Goal: Task Accomplishment & Management: Complete application form

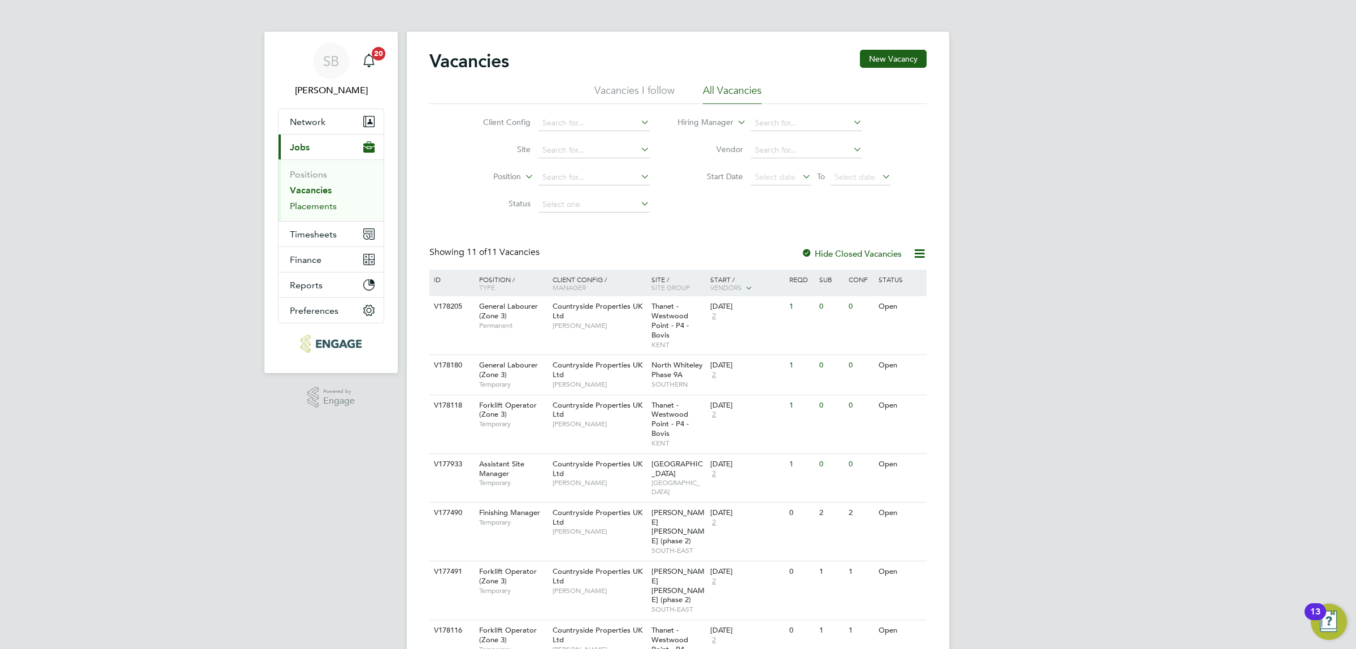
click at [314, 207] on link "Placements" at bounding box center [313, 206] width 47 height 11
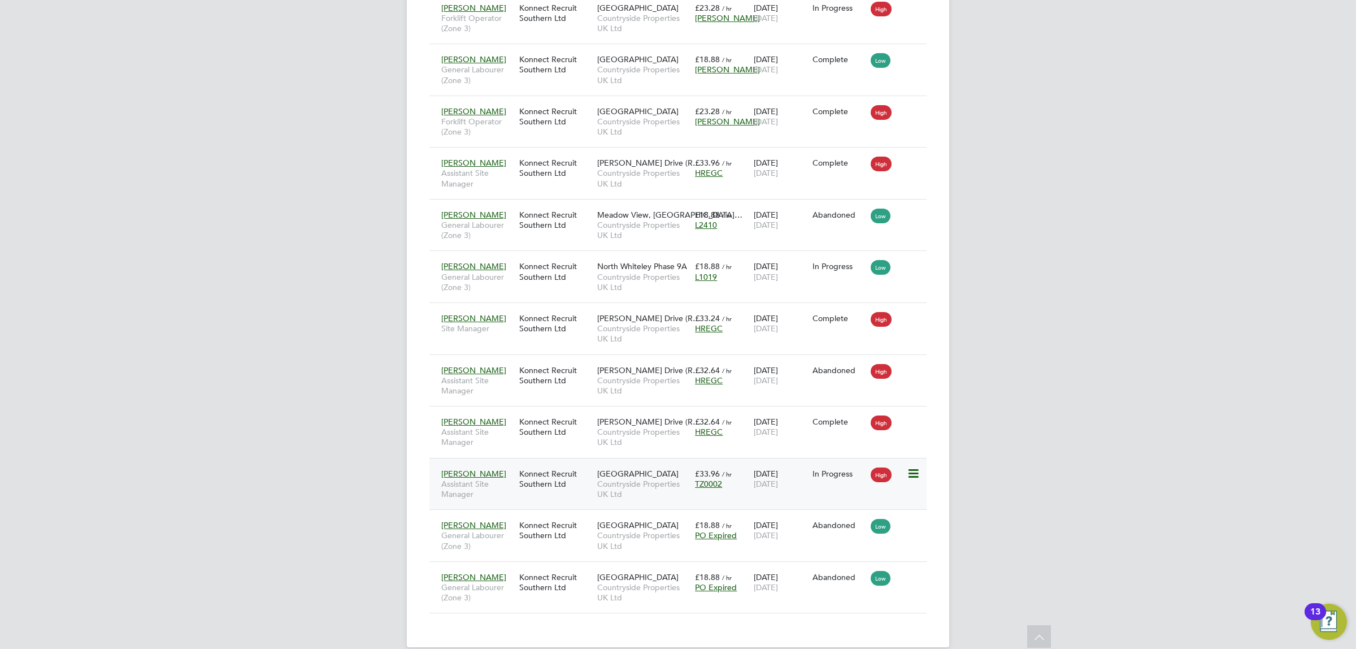
click at [650, 479] on span "Countryside Properties UK Ltd" at bounding box center [643, 489] width 92 height 20
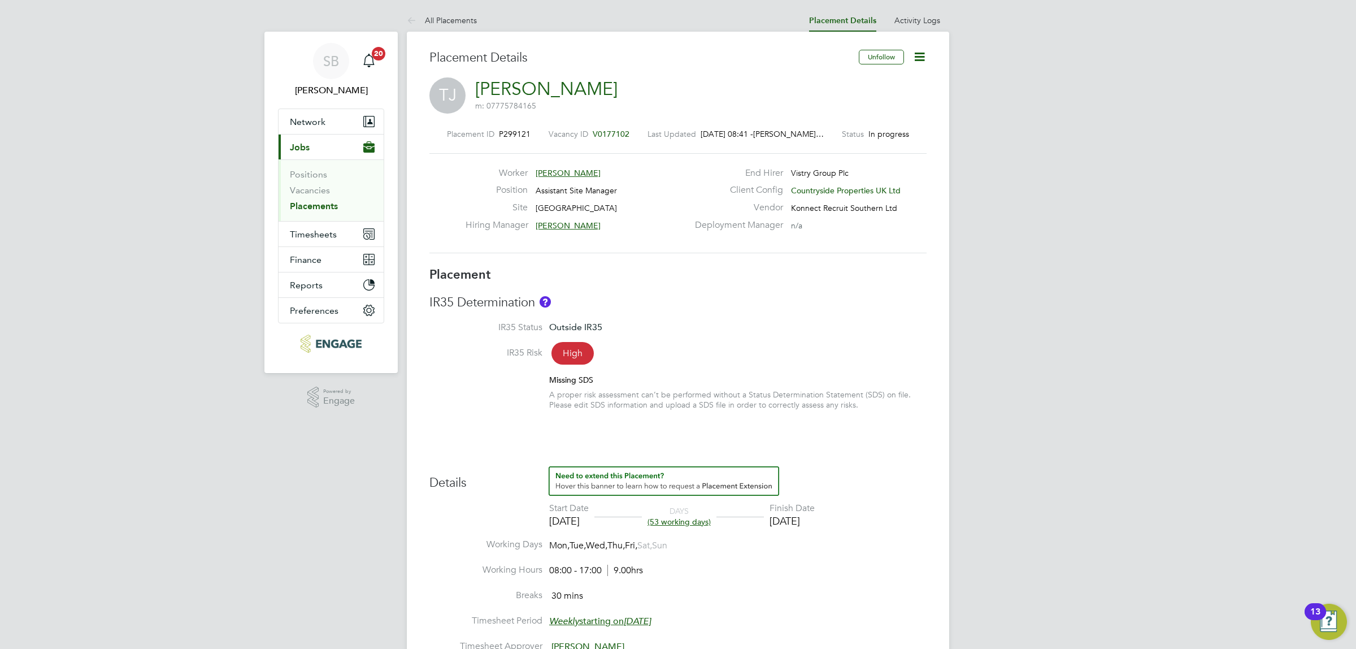
click at [921, 54] on icon at bounding box center [920, 57] width 14 height 14
click at [883, 82] on li "Edit Placement e" at bounding box center [883, 84] width 83 height 16
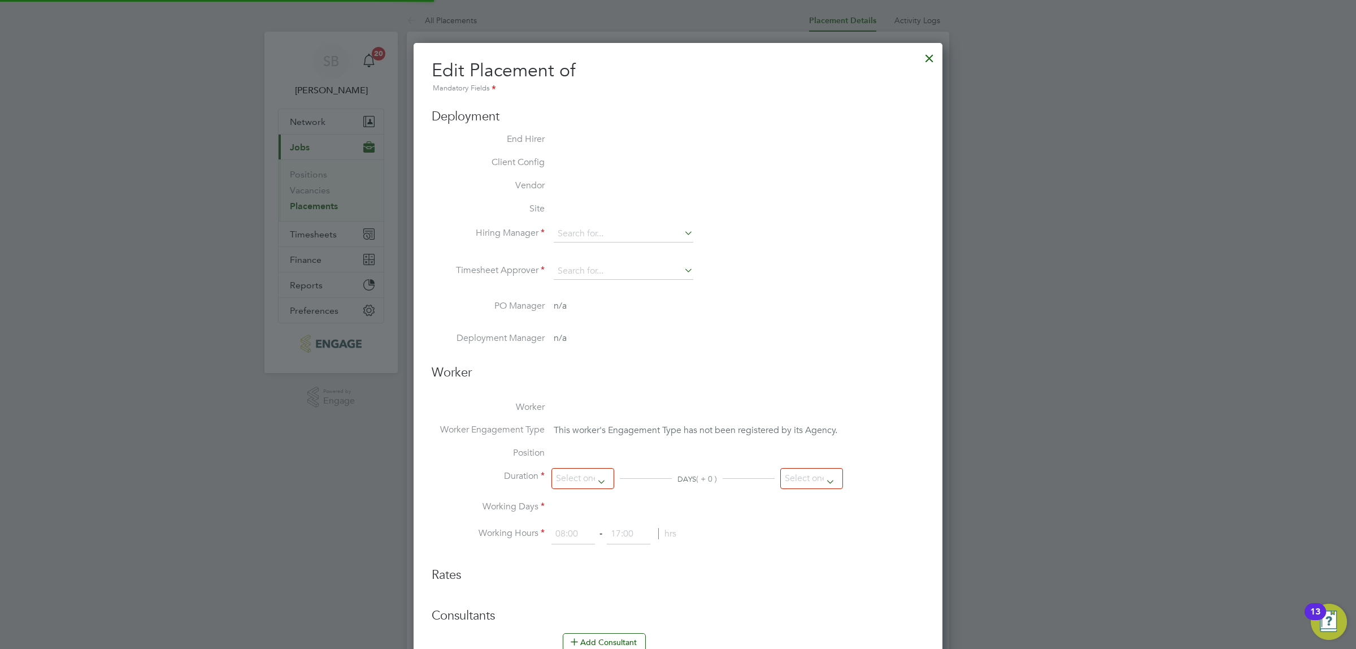
type input "[PERSON_NAME]"
type input "[DATE]"
type input "08:00"
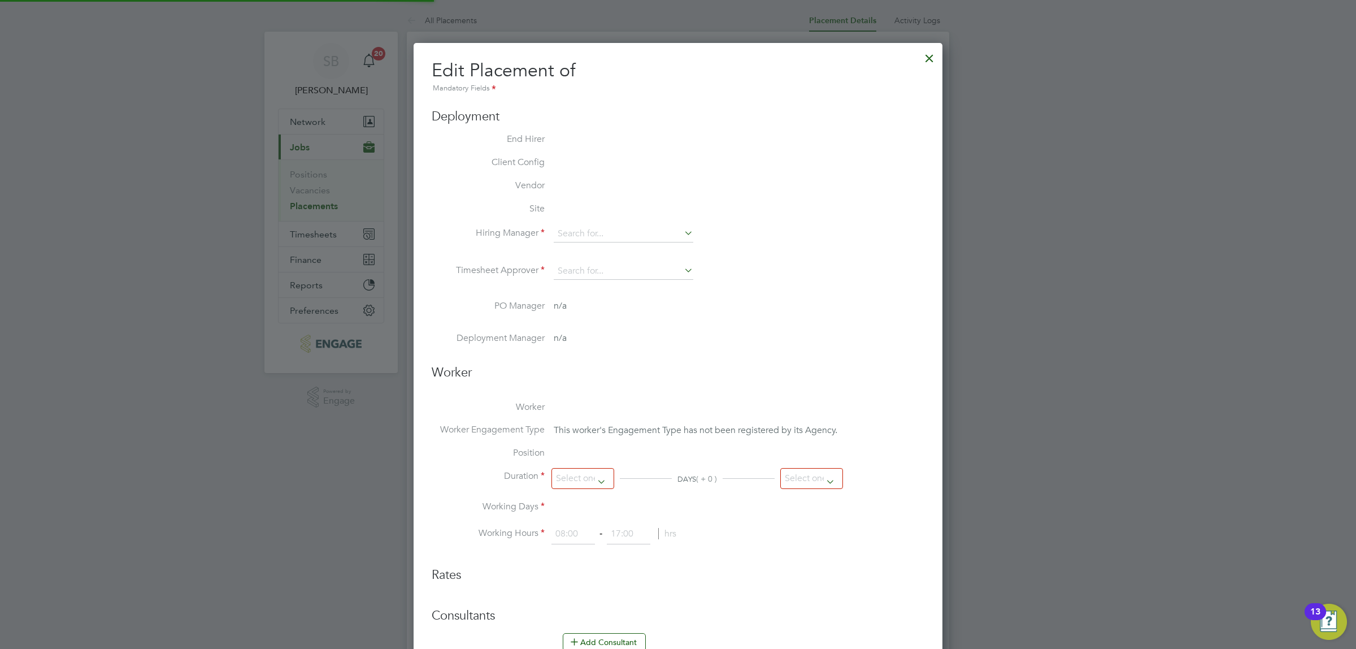
type input "17:00"
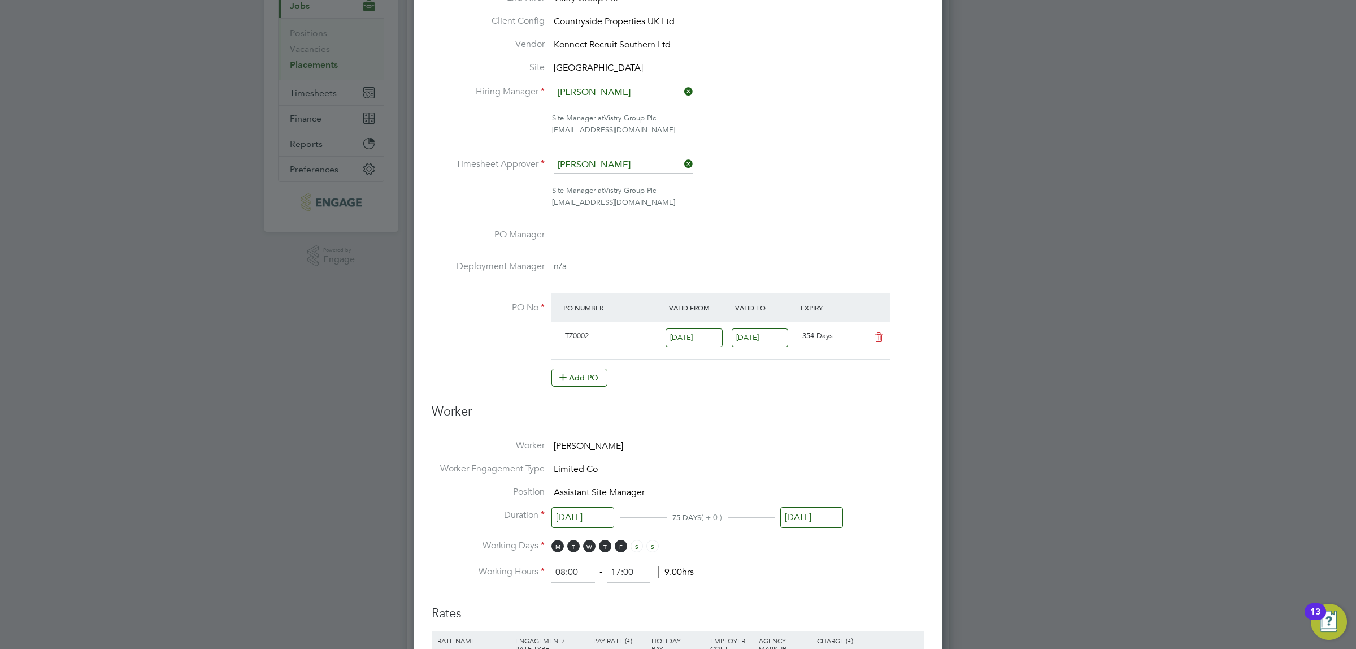
click at [751, 340] on input "[DATE]" at bounding box center [760, 337] width 57 height 19
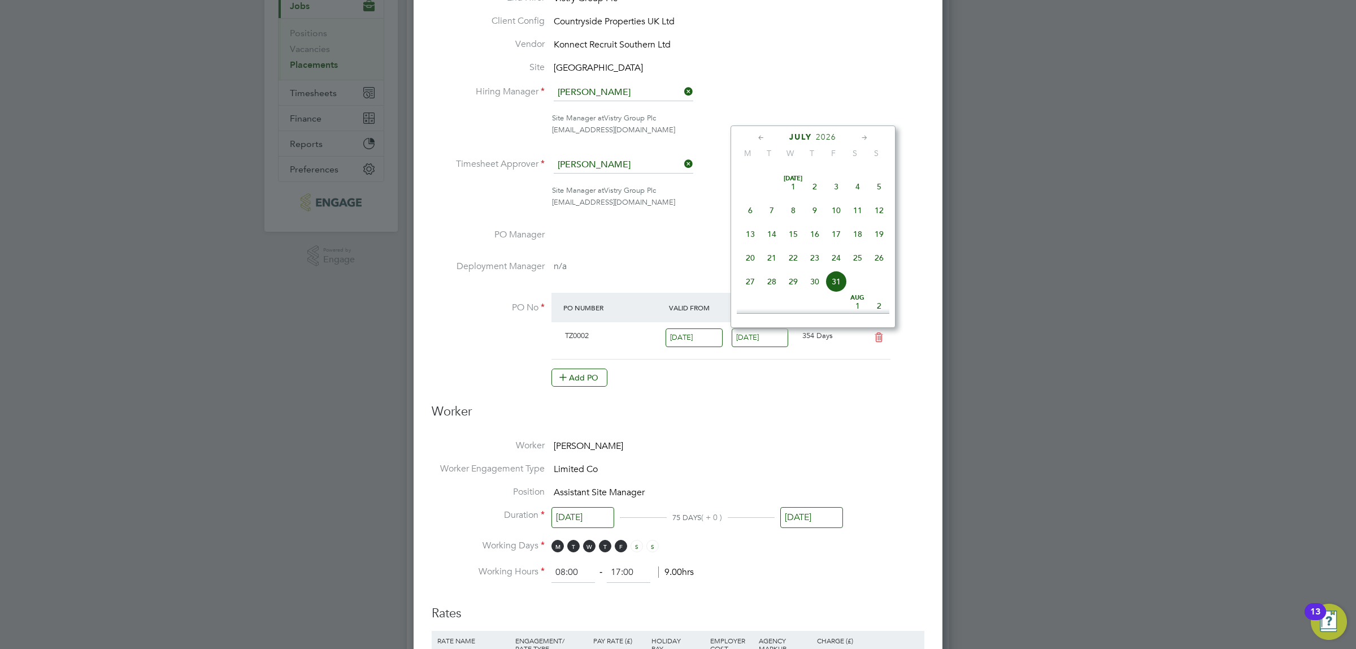
click at [836, 197] on span "3" at bounding box center [836, 186] width 21 height 21
type input "[DATE]"
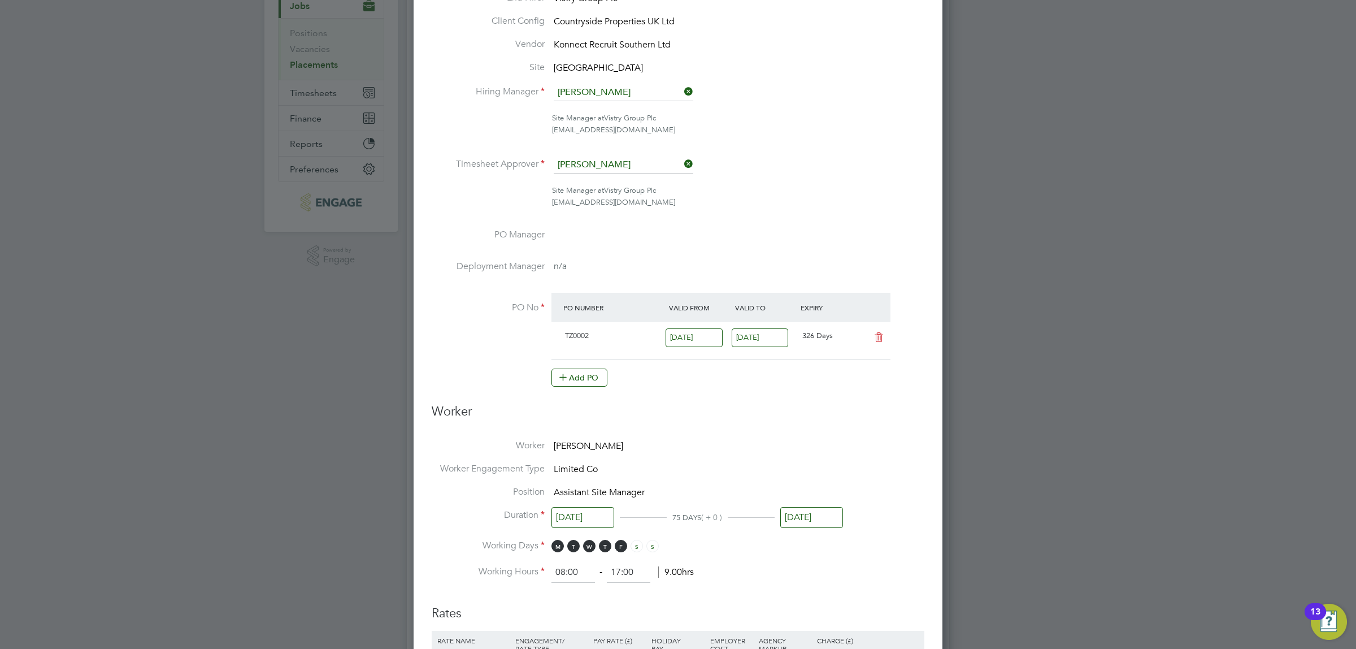
click at [761, 336] on input "[DATE]" at bounding box center [760, 337] width 57 height 19
click at [900, 112] on div "Site Manager at Vistry Group Plc" at bounding box center [738, 118] width 372 height 12
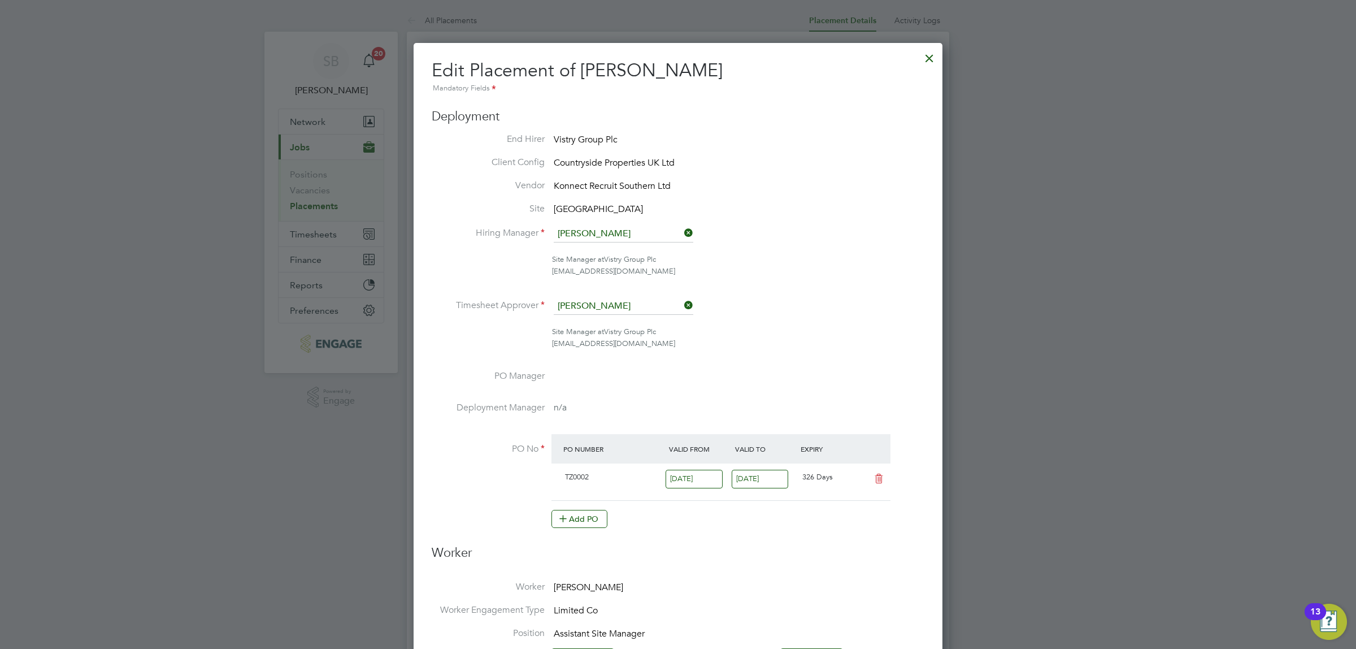
click at [929, 52] on div at bounding box center [930, 55] width 20 height 20
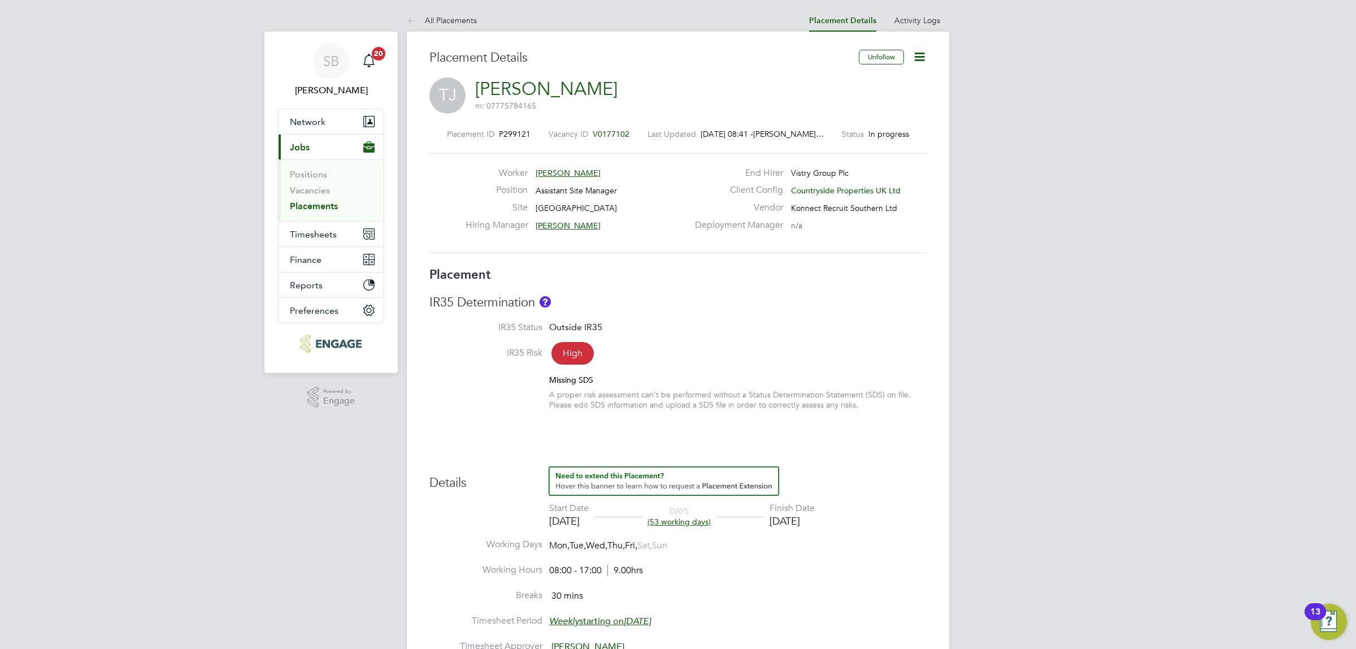
click at [920, 58] on icon at bounding box center [920, 57] width 14 height 14
click at [860, 84] on li "Edit Placement e" at bounding box center [883, 84] width 83 height 16
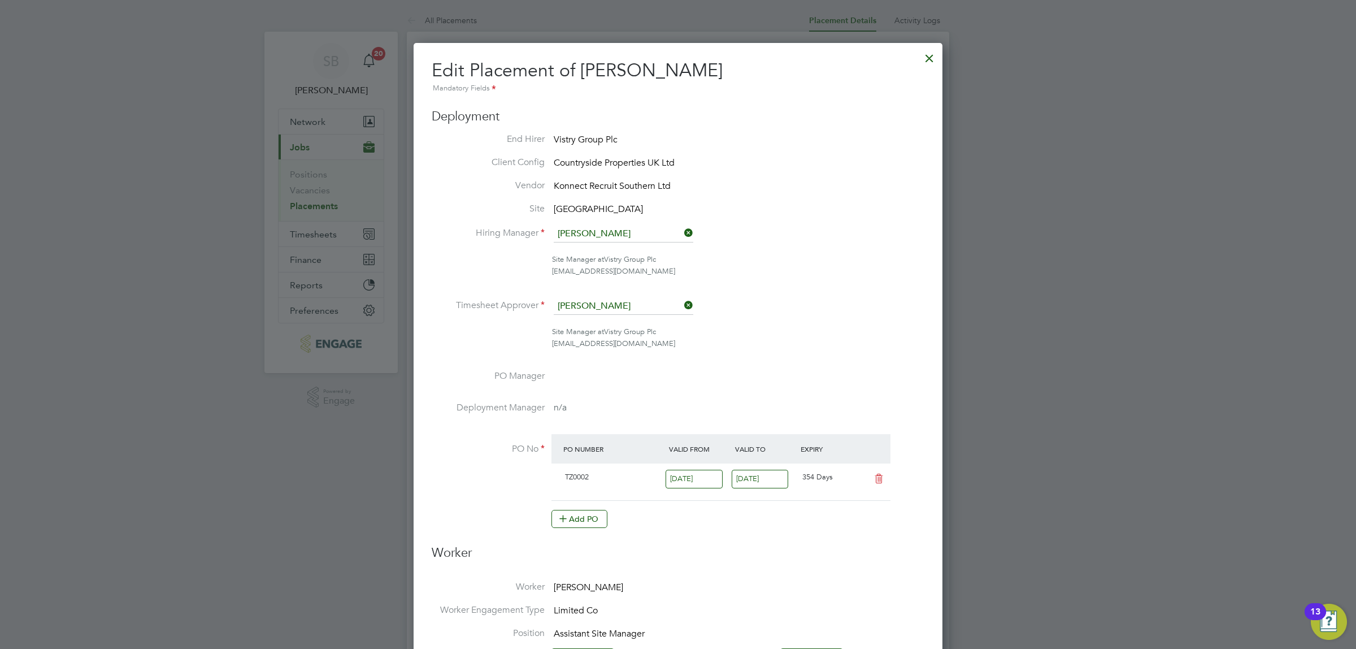
click at [931, 57] on div at bounding box center [930, 55] width 20 height 20
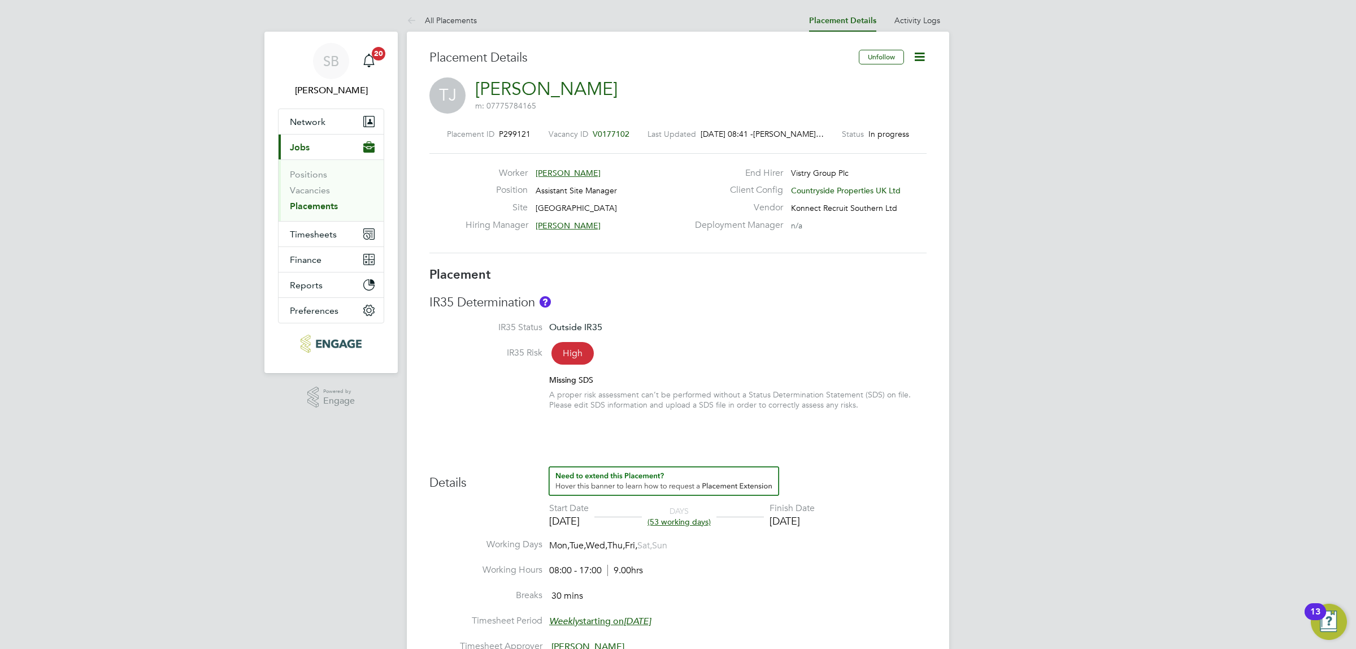
click at [308, 205] on link "Placements" at bounding box center [314, 206] width 48 height 11
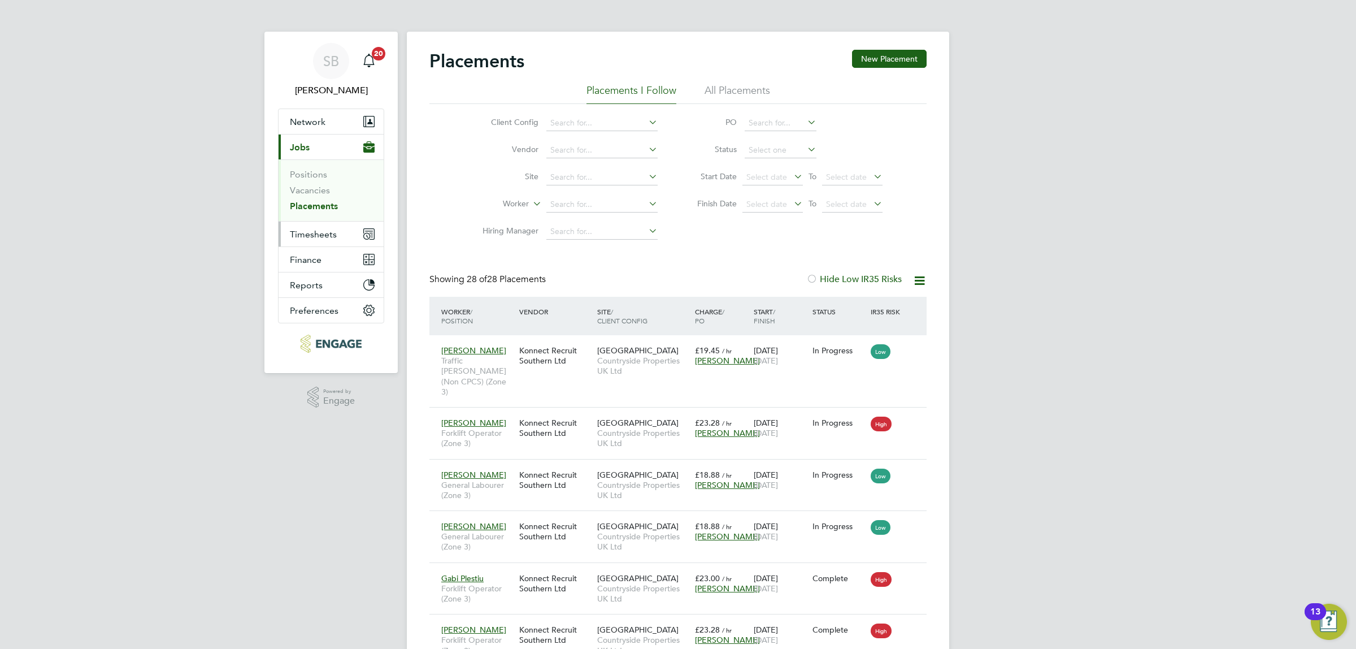
click at [325, 235] on span "Timesheets" at bounding box center [313, 234] width 47 height 11
click at [312, 198] on link "Timesheets" at bounding box center [313, 199] width 47 height 11
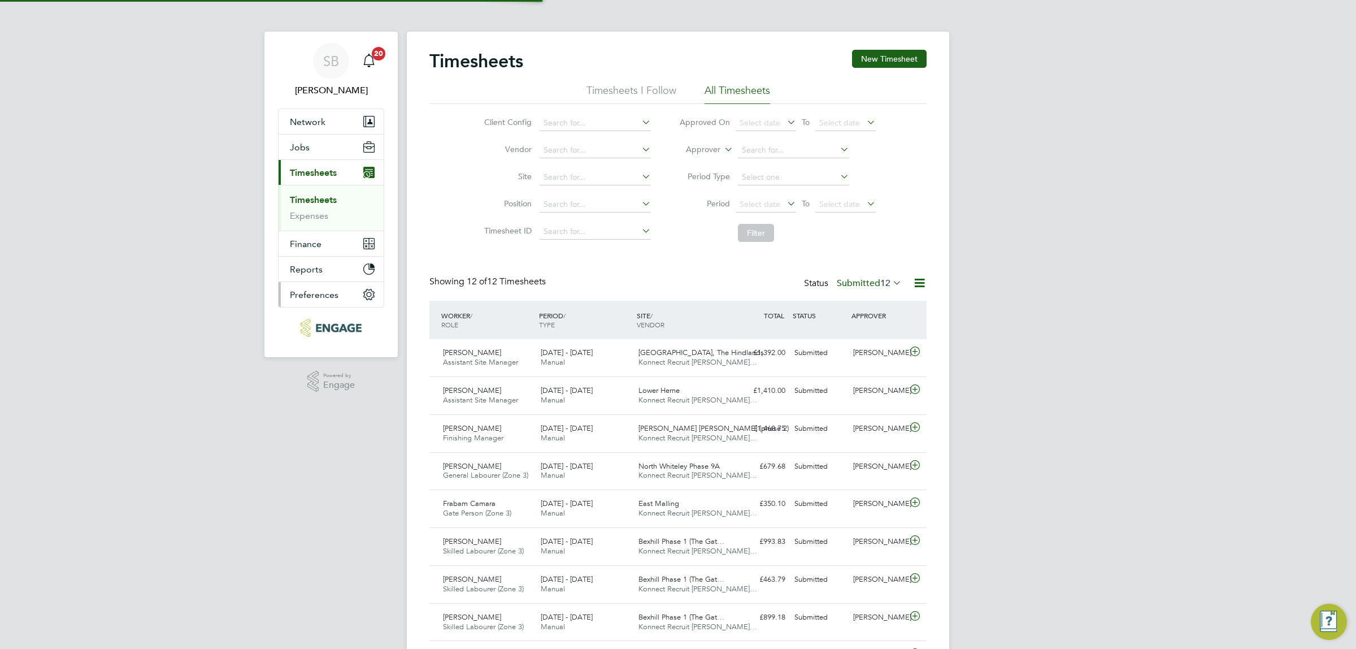
scroll to position [28, 98]
click at [863, 63] on button "New Timesheet" at bounding box center [889, 59] width 75 height 18
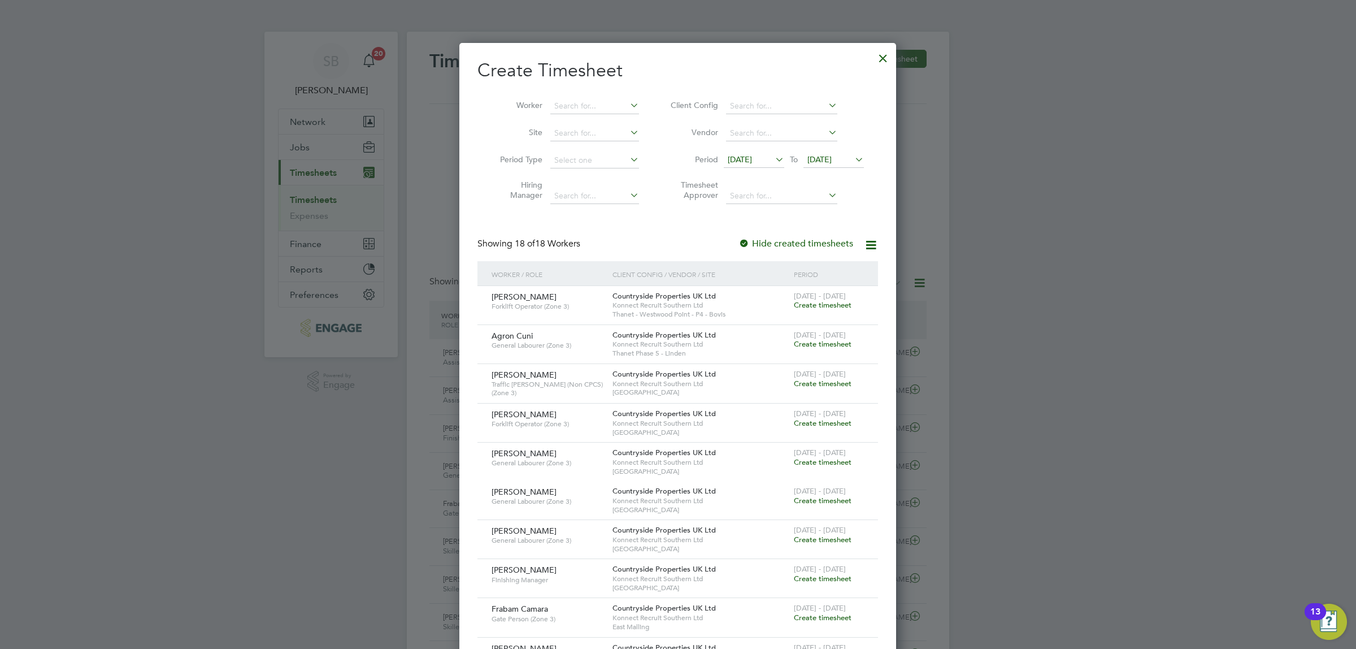
click at [741, 160] on span "[DATE]" at bounding box center [740, 159] width 24 height 10
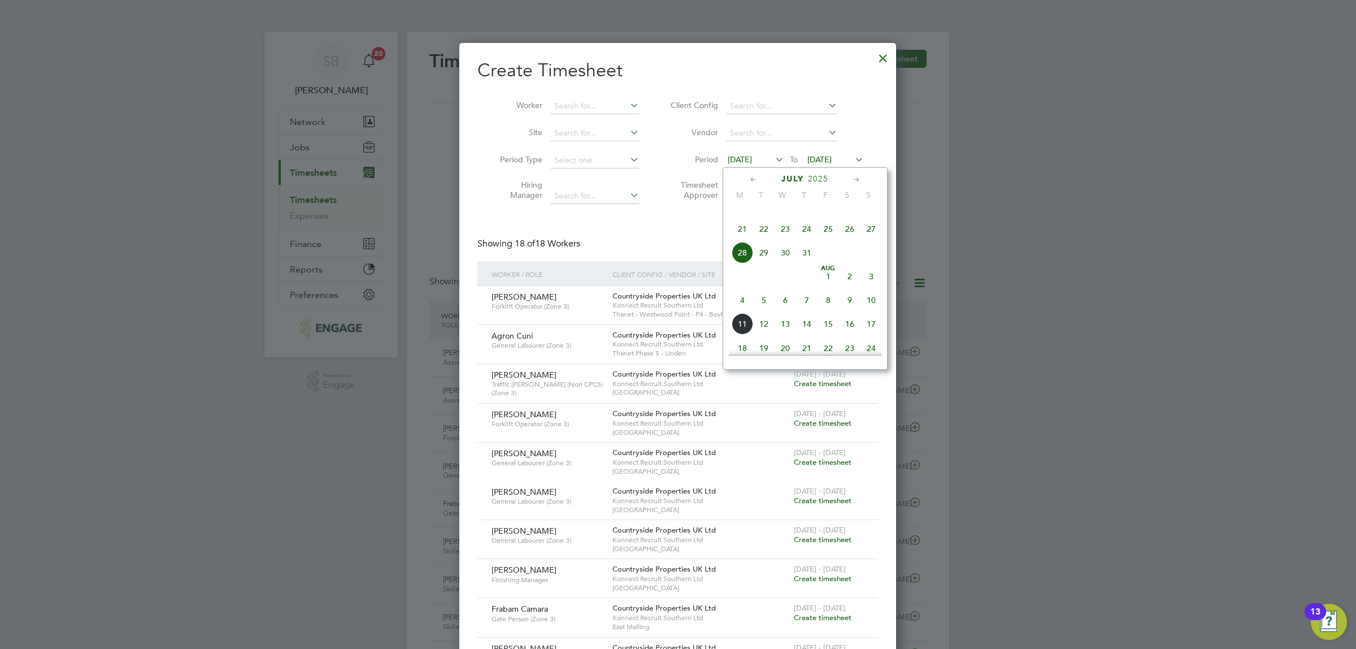
click at [741, 311] on span "4" at bounding box center [742, 299] width 21 height 21
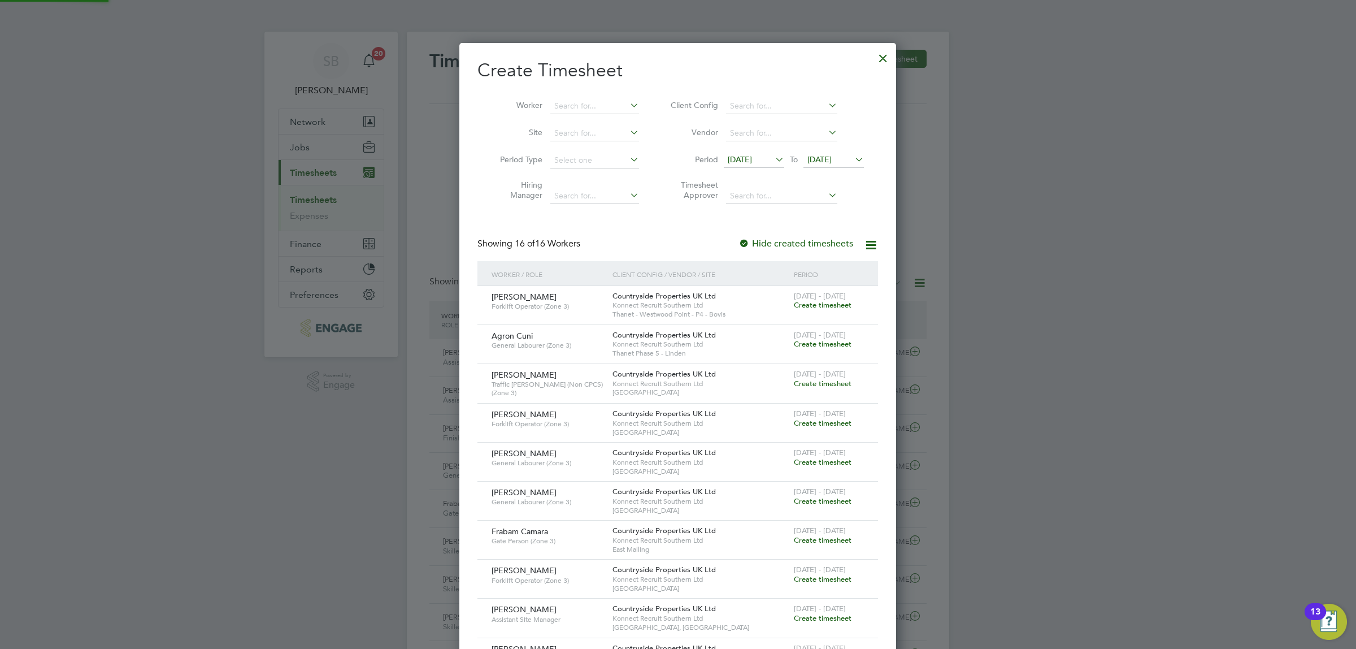
click at [832, 157] on span "[DATE]" at bounding box center [820, 159] width 24 height 10
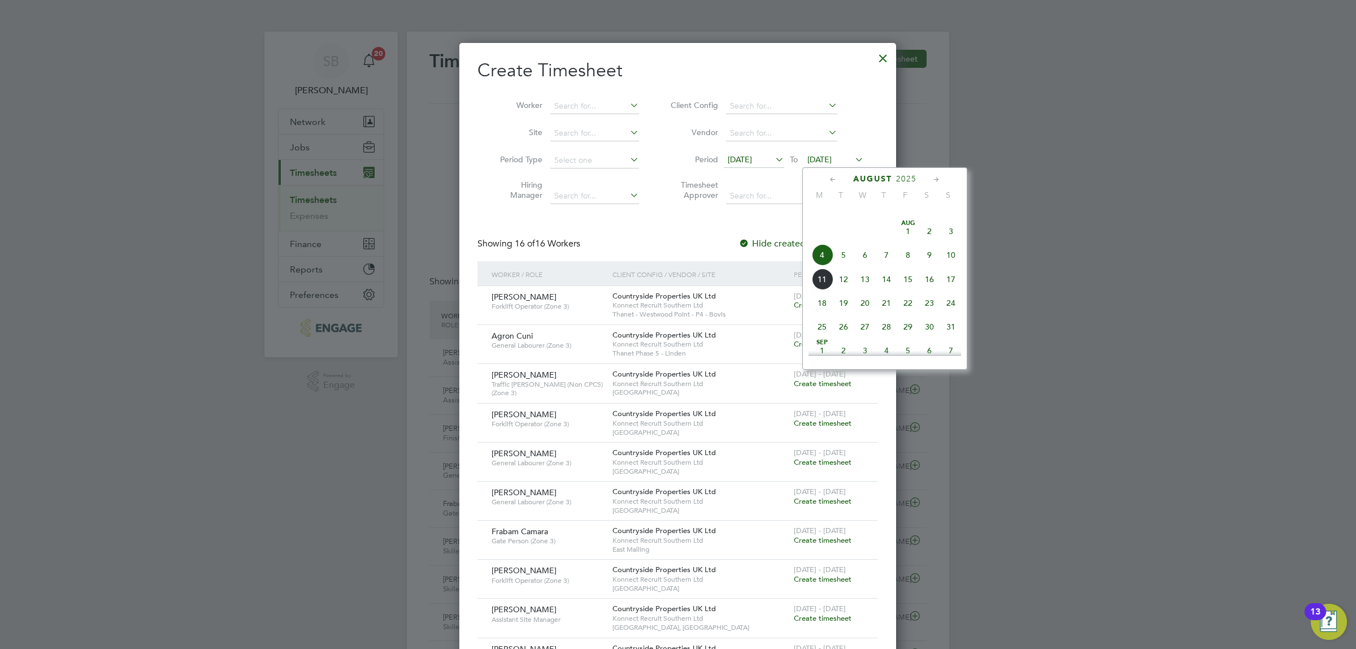
click at [950, 266] on span "10" at bounding box center [950, 254] width 21 height 21
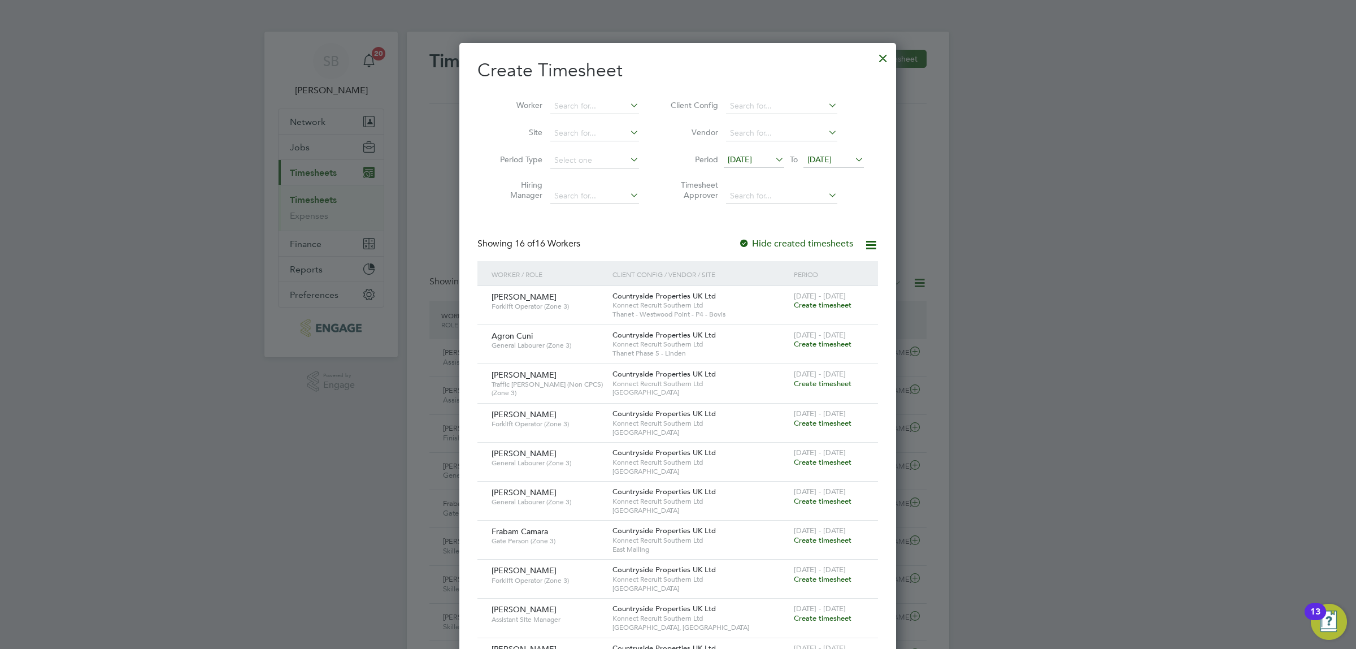
click at [806, 501] on span "Create timesheet" at bounding box center [823, 501] width 58 height 10
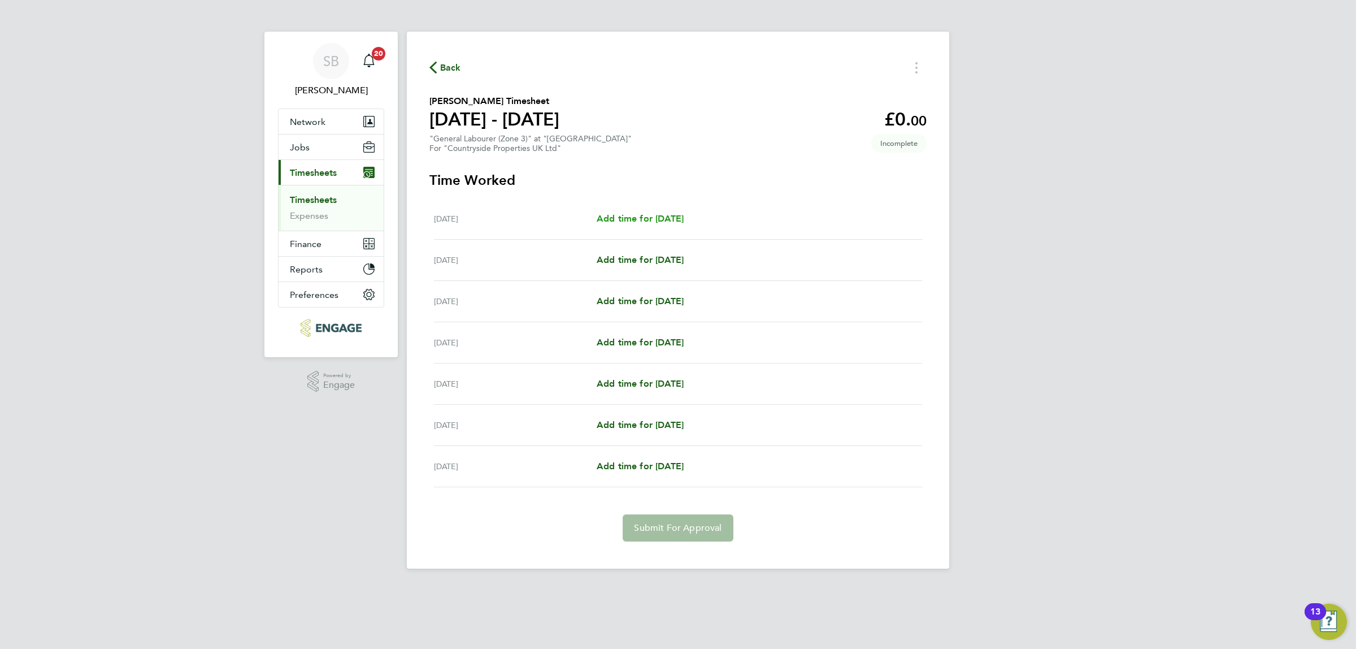
click at [626, 220] on span "Add time for [DATE]" at bounding box center [640, 218] width 87 height 11
select select "30"
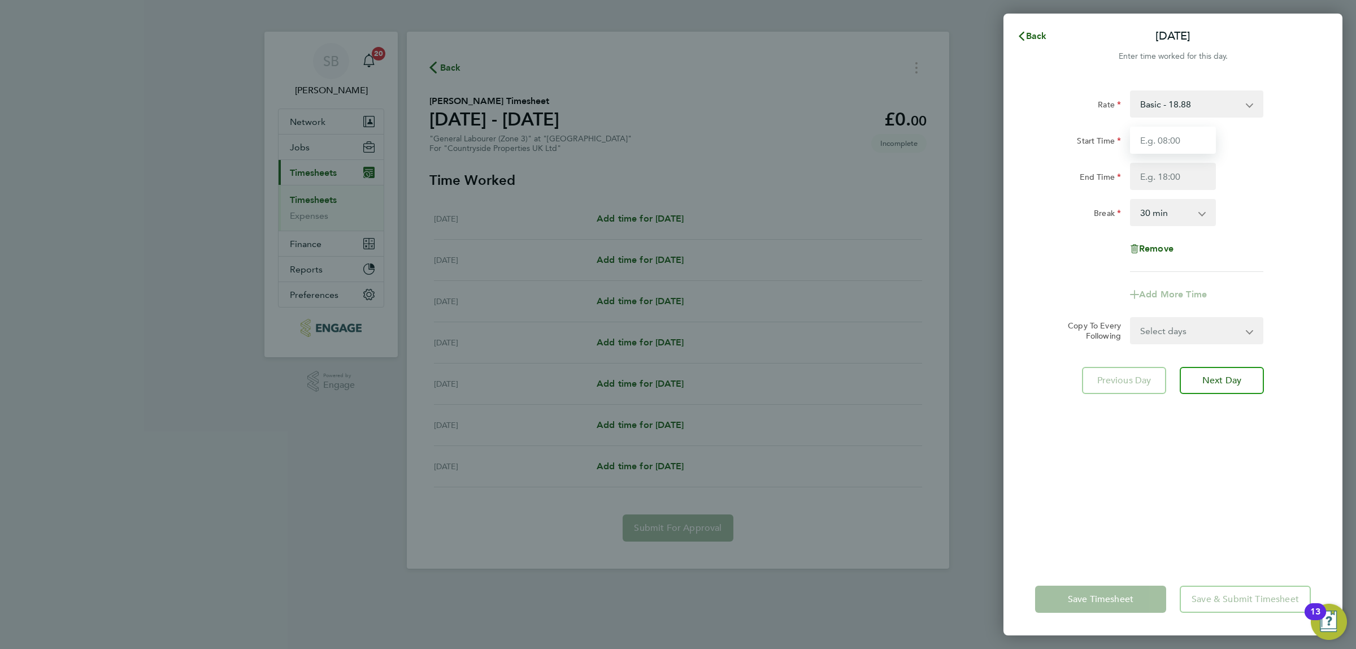
click at [1172, 142] on input "Start Time" at bounding box center [1173, 140] width 86 height 27
type input "07:30"
click at [1168, 180] on input "End Time" at bounding box center [1173, 176] width 86 height 27
type input "17:30"
click at [1176, 210] on select "0 min 15 min 30 min 45 min 60 min 75 min 90 min" at bounding box center [1166, 212] width 70 height 25
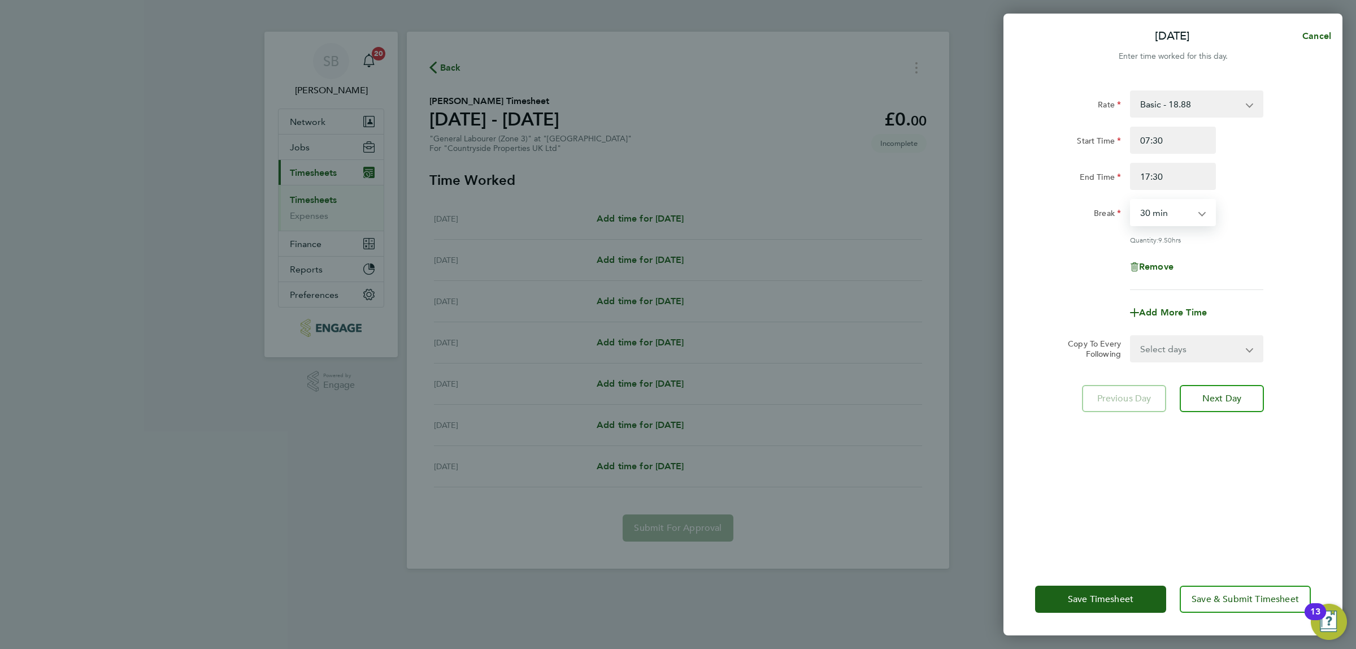
select select "60"
click at [1131, 200] on select "0 min 15 min 30 min 45 min 60 min 75 min 90 min" at bounding box center [1166, 212] width 70 height 25
click at [1166, 345] on select "Select days Day Weekday (Mon-Fri) Weekend (Sat-Sun) [DATE] [DATE] [DATE] [DATE]…" at bounding box center [1190, 348] width 119 height 25
select select "WEEKDAY"
click at [1131, 336] on select "Select days Day Weekday (Mon-Fri) Weekend (Sat-Sun) [DATE] [DATE] [DATE] [DATE]…" at bounding box center [1190, 348] width 119 height 25
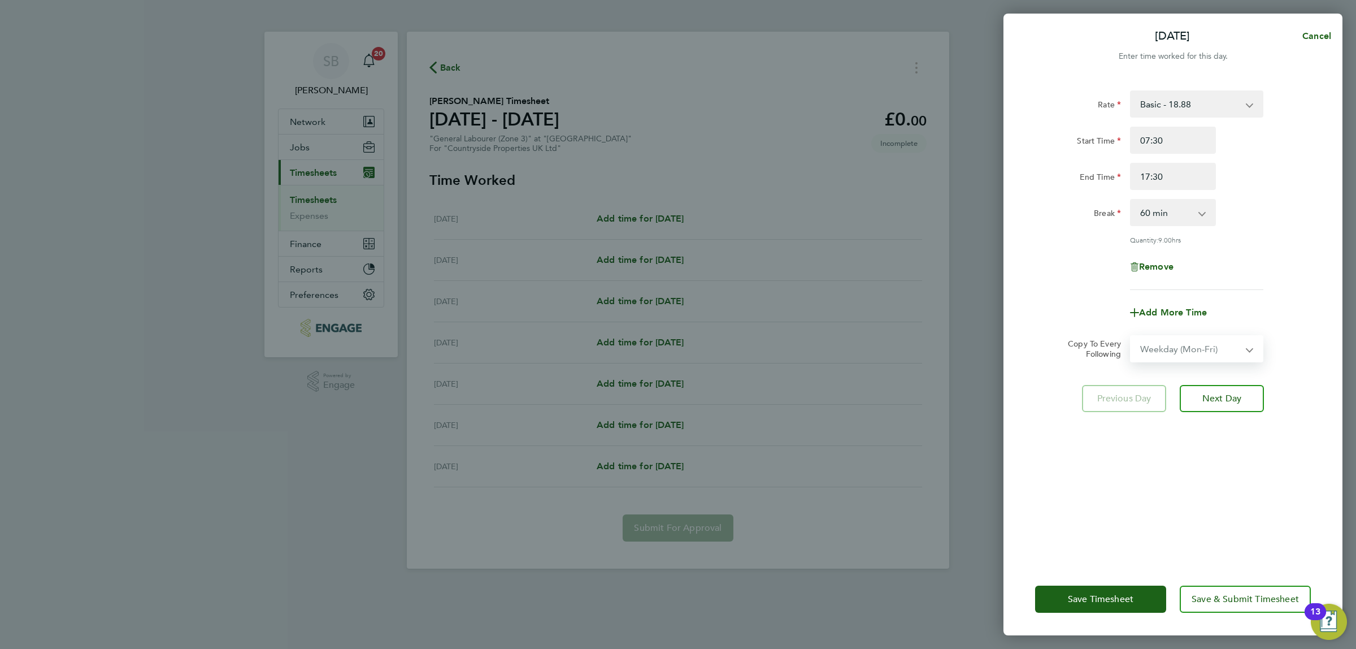
select select "[DATE]"
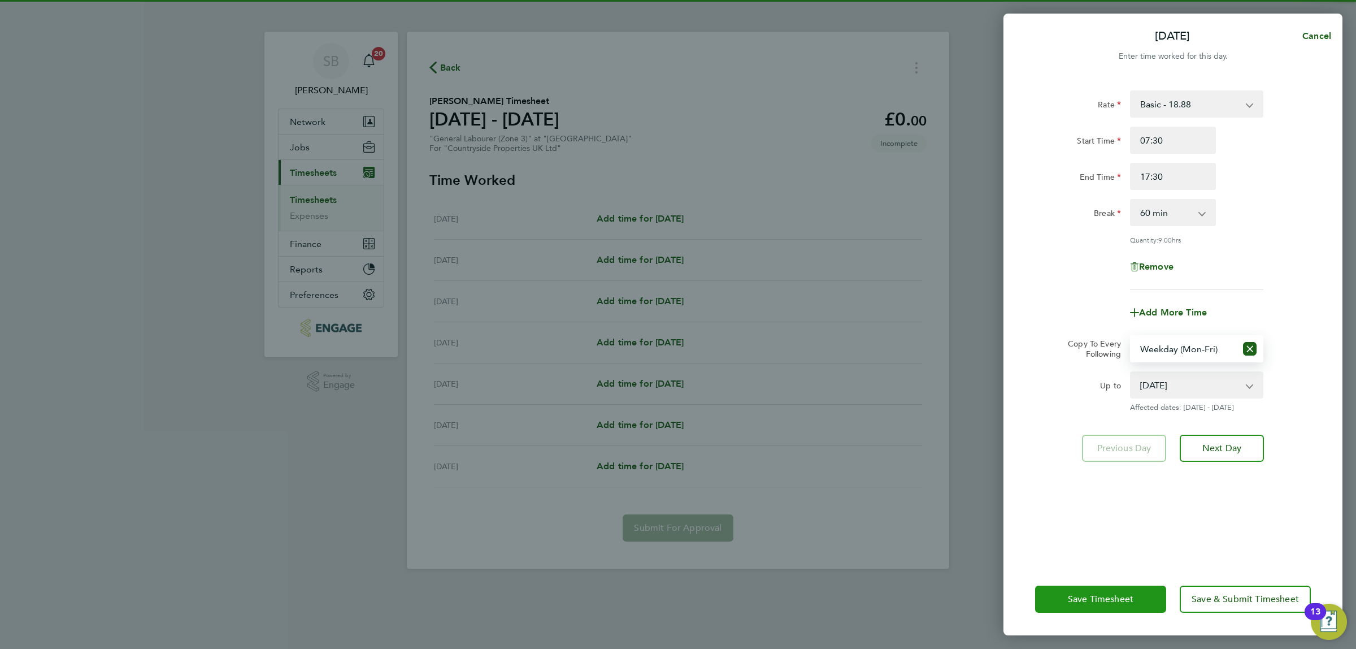
click at [1080, 601] on span "Save Timesheet" at bounding box center [1101, 598] width 66 height 11
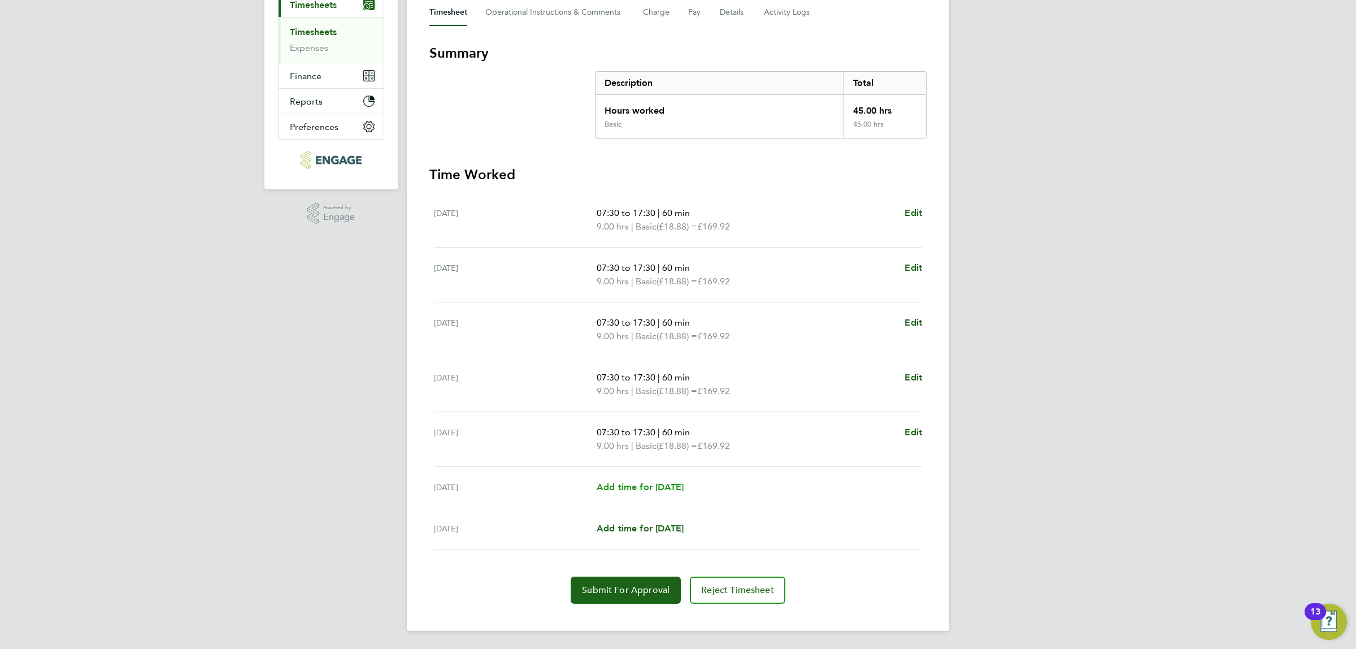
click at [636, 489] on span "Add time for [DATE]" at bounding box center [640, 487] width 87 height 11
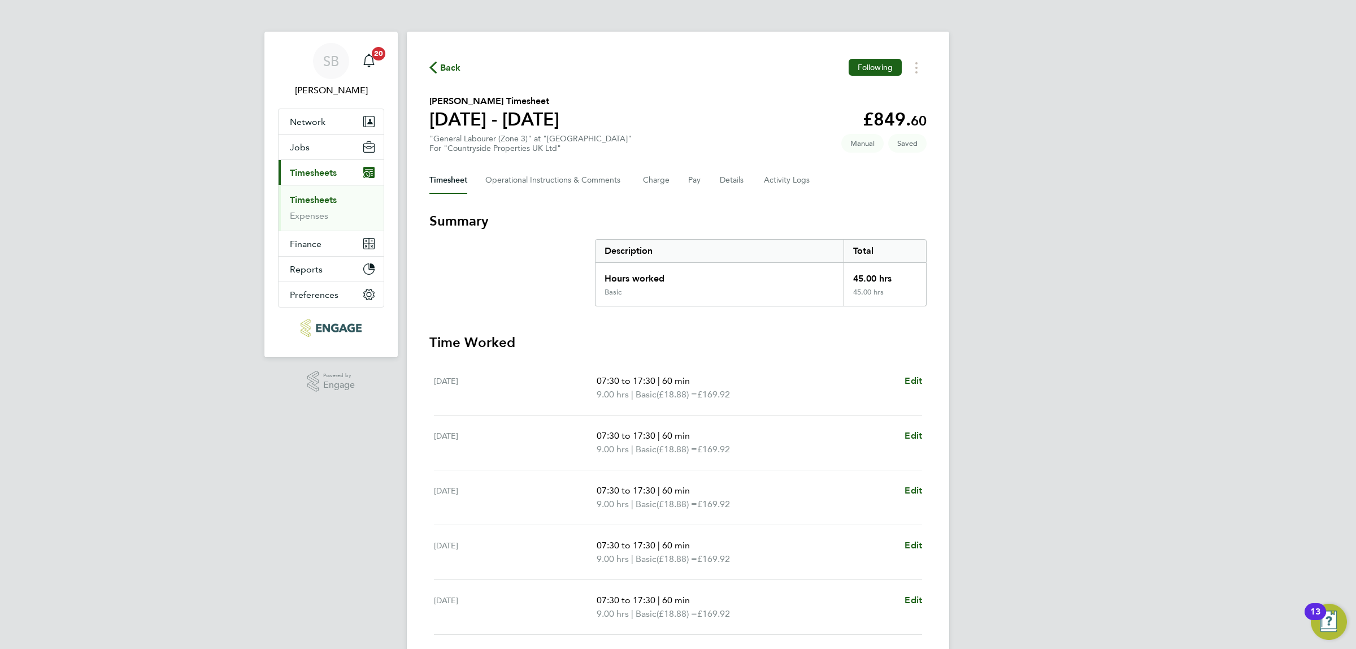
select select "30"
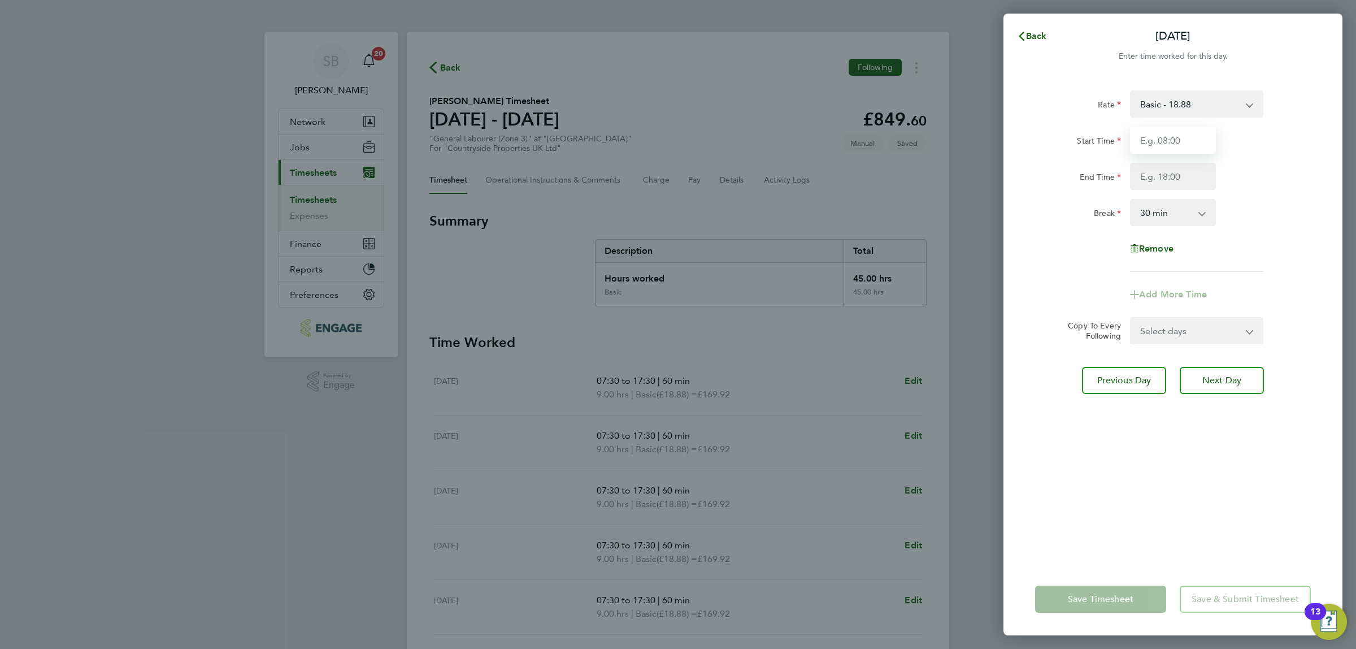
click at [1165, 151] on input "Start Time" at bounding box center [1173, 140] width 86 height 27
type input "07:30"
click at [1168, 174] on input "End Time" at bounding box center [1173, 176] width 86 height 27
type input "14:30"
click at [1176, 215] on select "0 min 15 min 30 min 45 min 60 min 75 min 90 min" at bounding box center [1166, 212] width 70 height 25
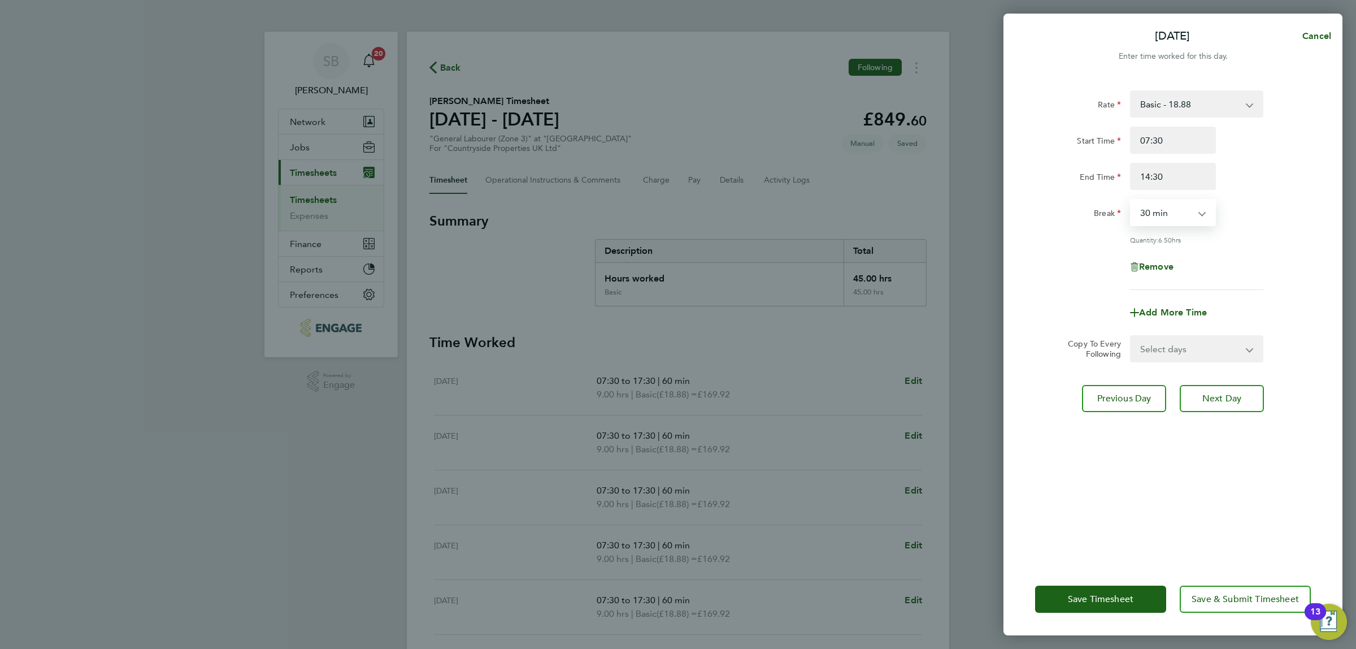
select select "60"
click at [1131, 200] on select "0 min 15 min 30 min 45 min 60 min 75 min 90 min" at bounding box center [1166, 212] width 70 height 25
click at [1100, 600] on span "Save Timesheet" at bounding box center [1101, 598] width 66 height 11
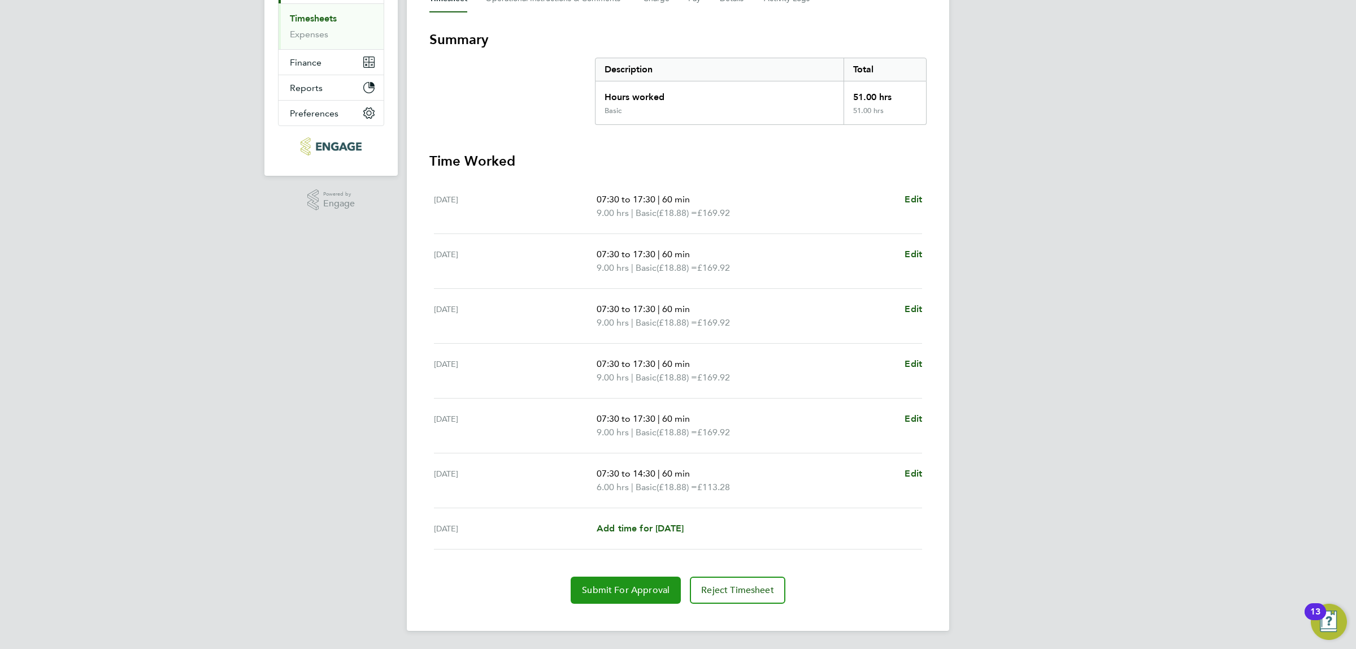
click at [611, 588] on span "Submit For Approval" at bounding box center [626, 589] width 88 height 11
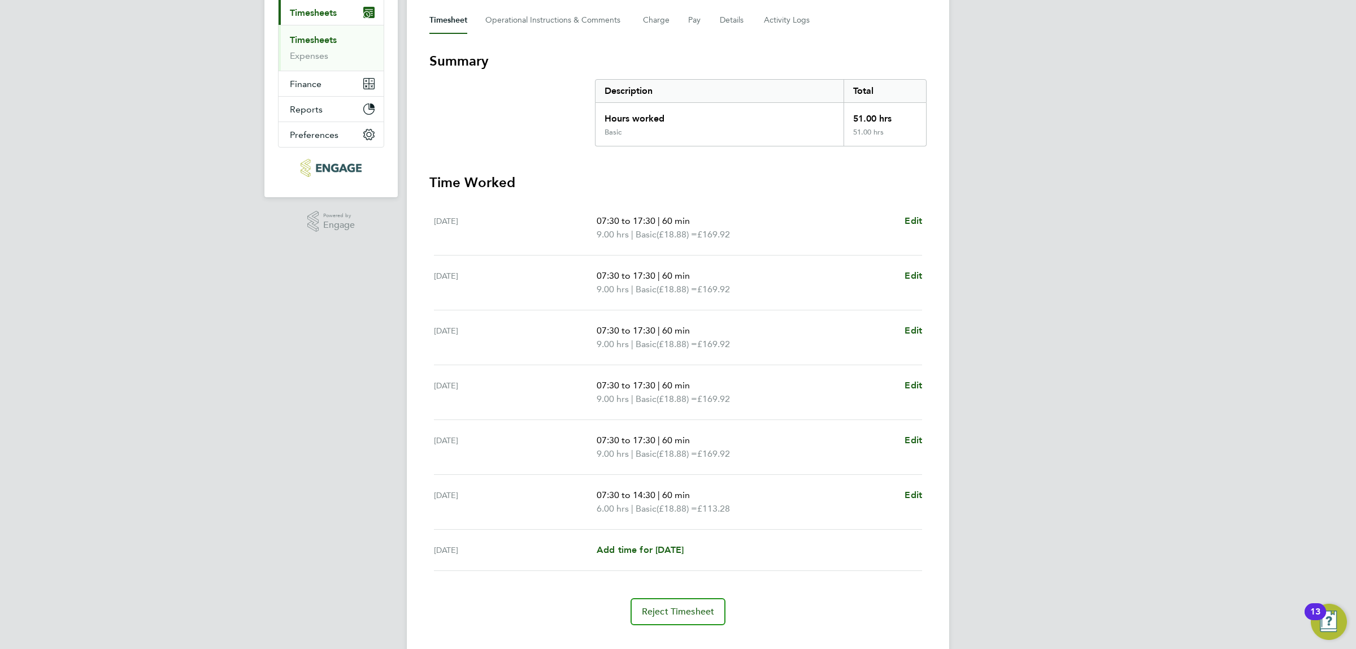
click at [303, 44] on link "Timesheets" at bounding box center [313, 39] width 47 height 11
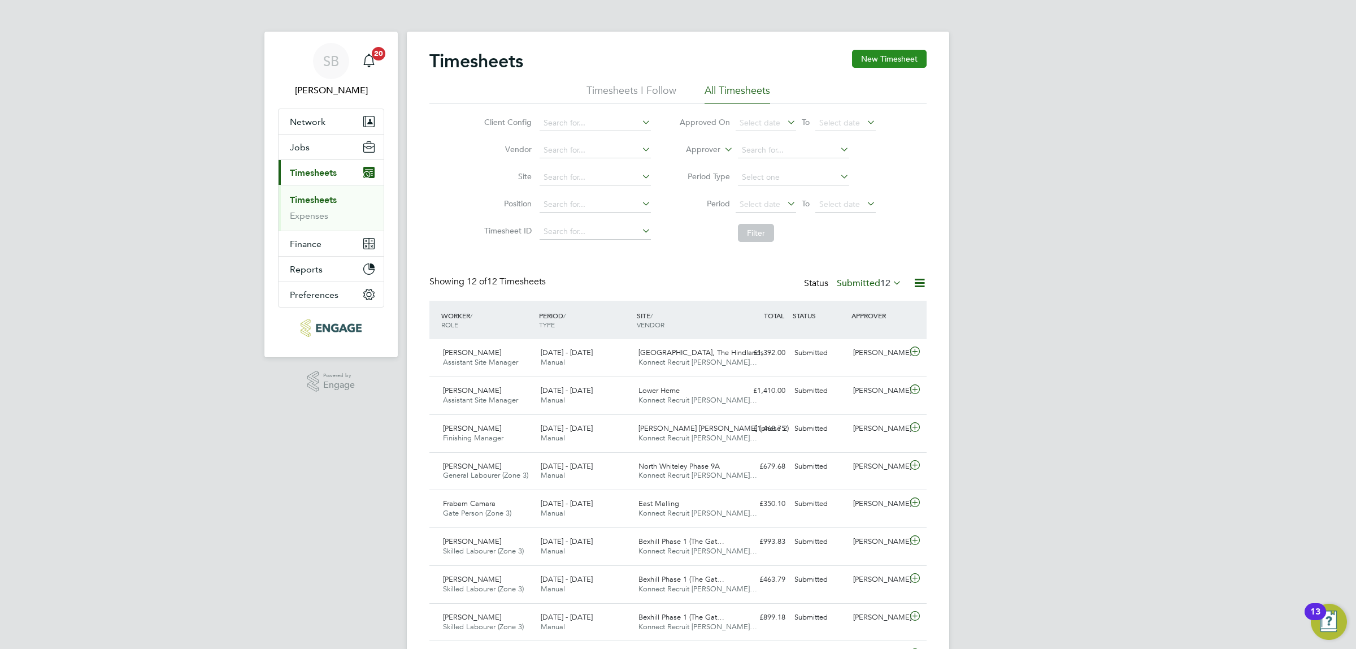
click at [885, 55] on button "New Timesheet" at bounding box center [889, 59] width 75 height 18
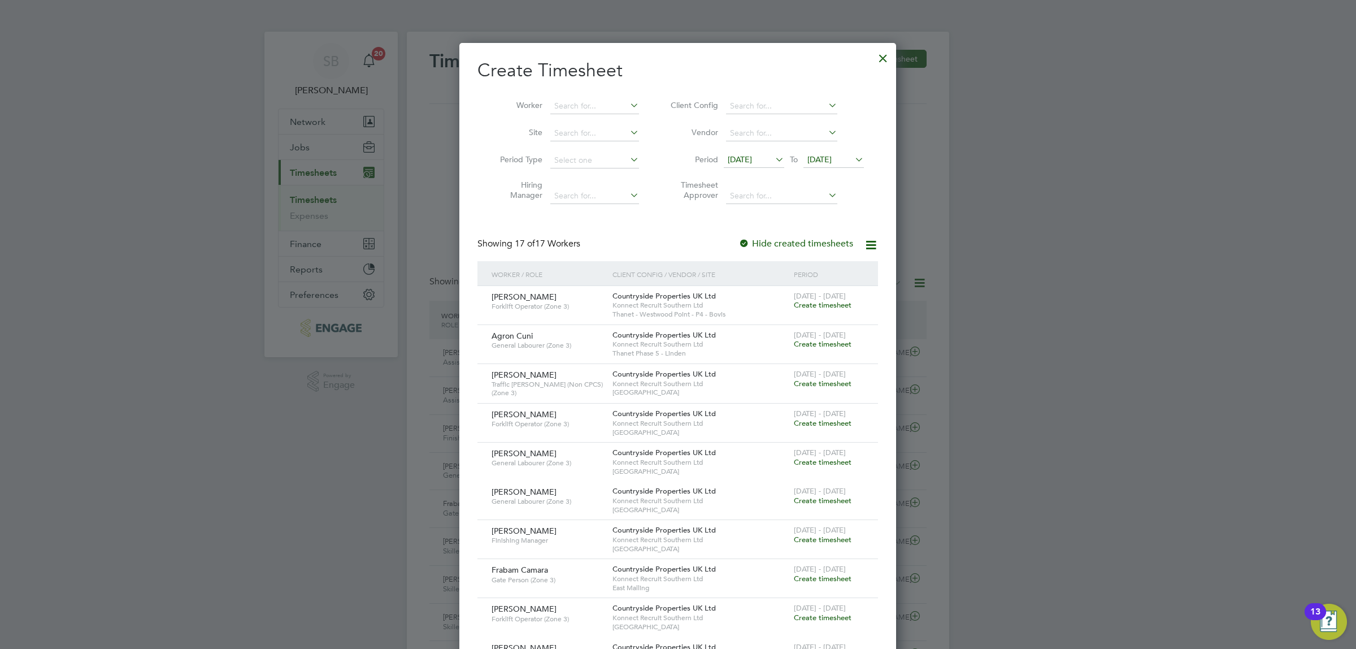
click at [749, 156] on span "[DATE]" at bounding box center [740, 159] width 24 height 10
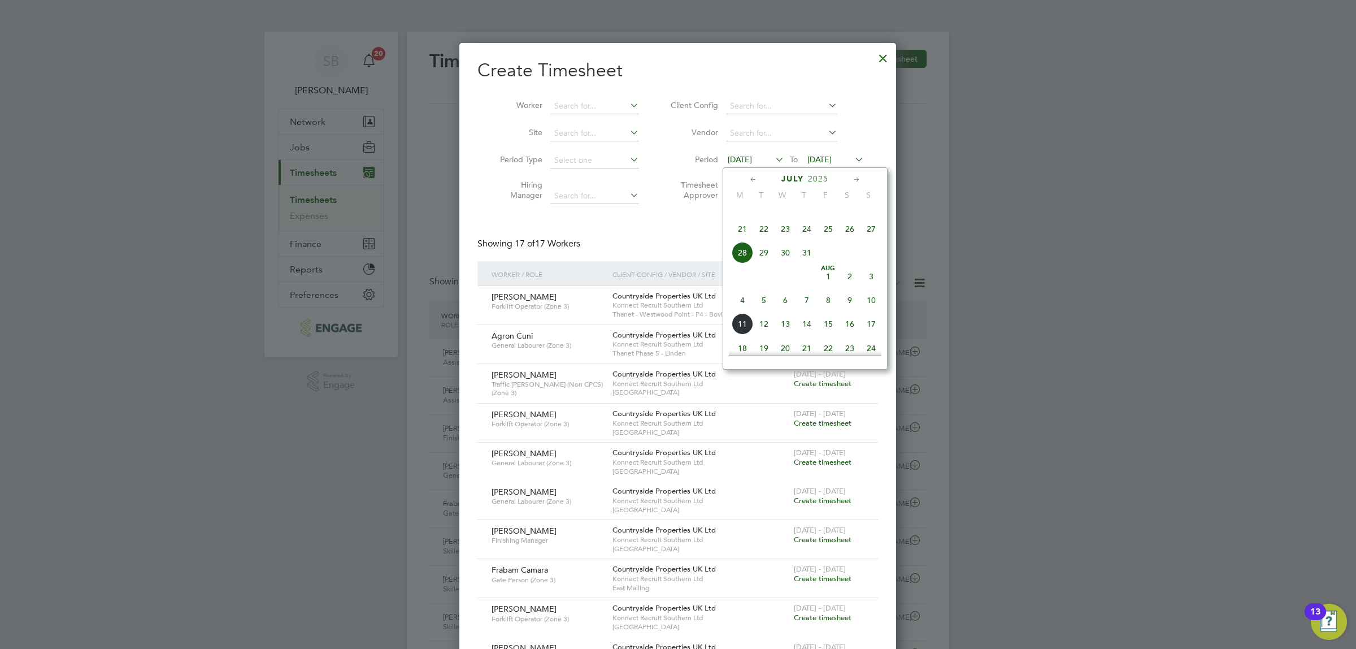
click at [740, 311] on span "4" at bounding box center [742, 299] width 21 height 21
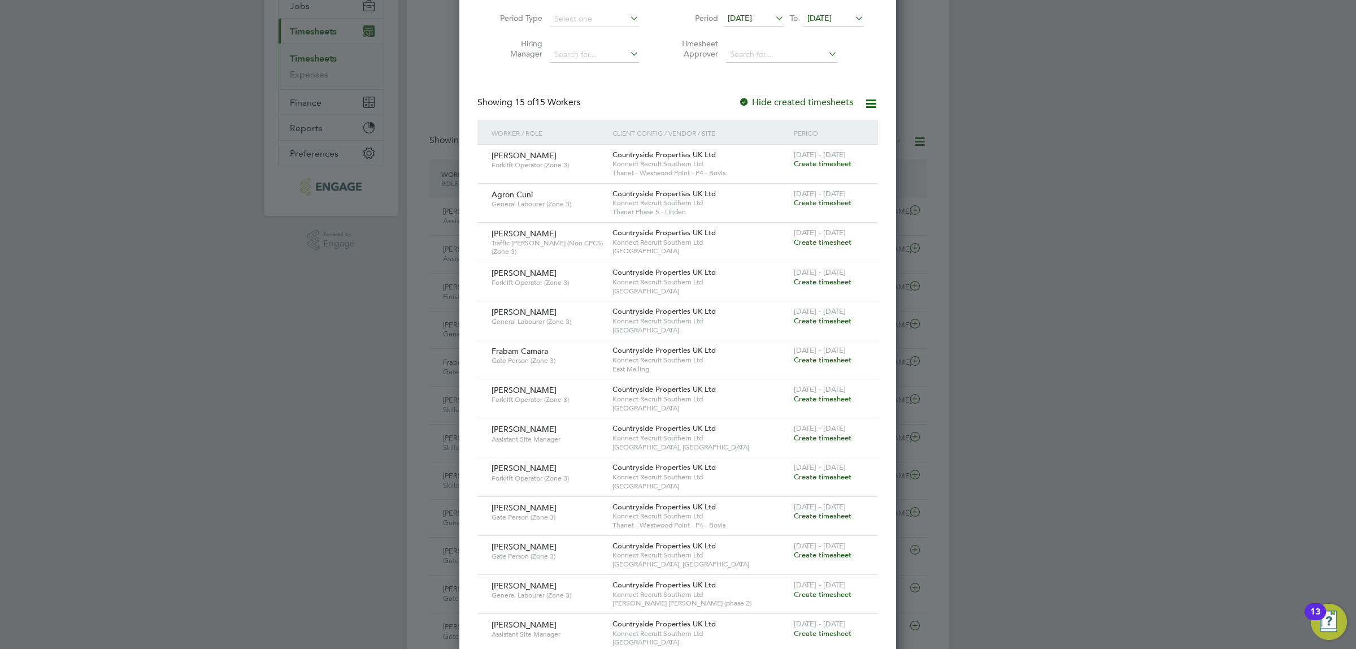
click at [815, 283] on span "Create timesheet" at bounding box center [823, 282] width 58 height 10
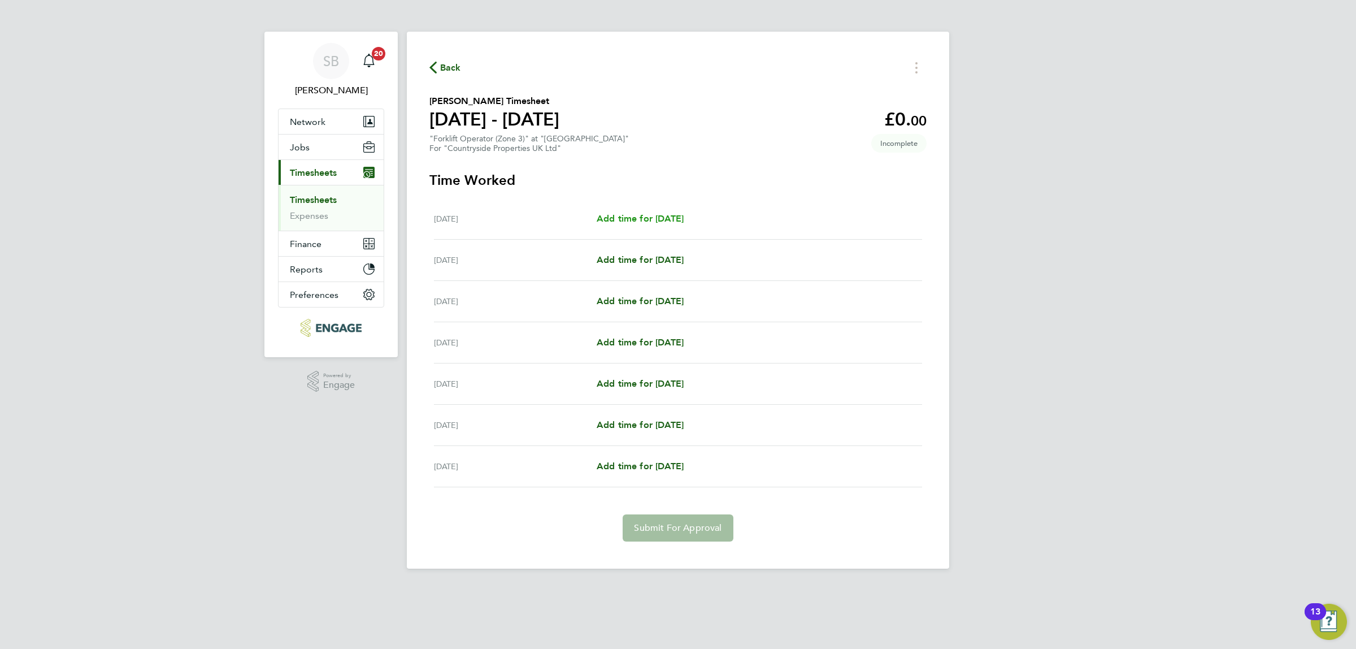
click at [652, 216] on span "Add time for [DATE]" at bounding box center [640, 218] width 87 height 11
select select "30"
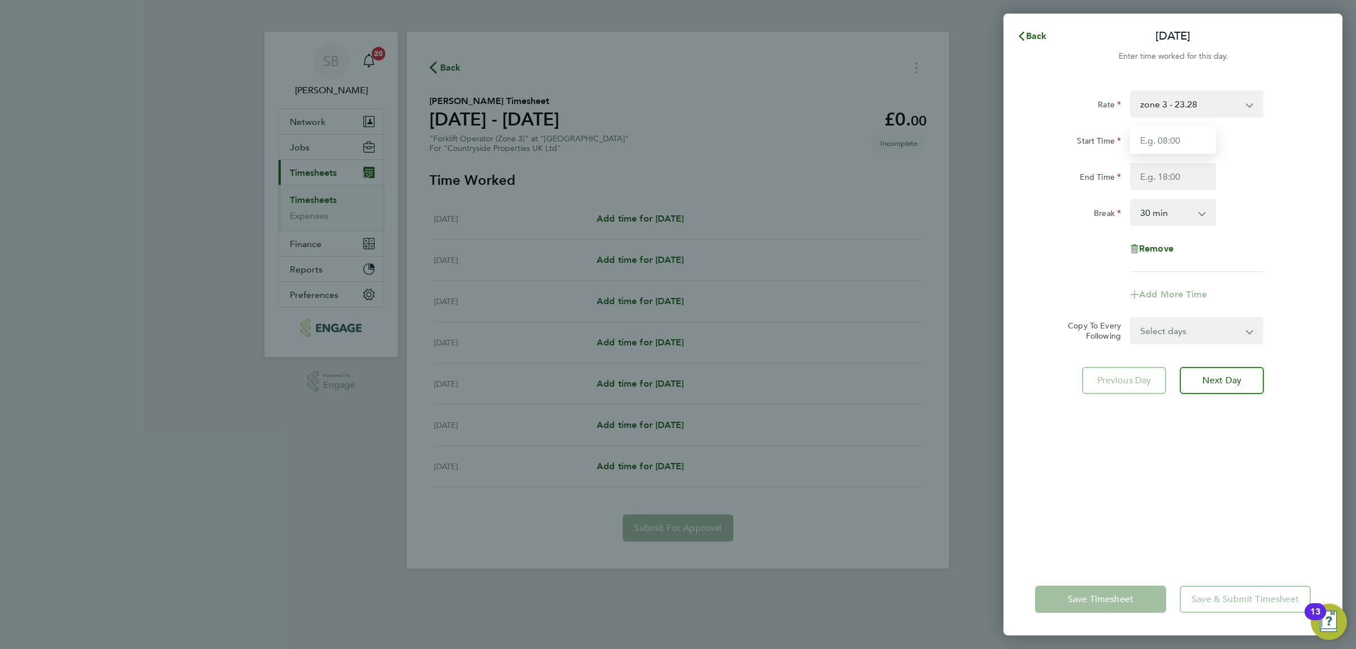
click at [1176, 137] on input "Start Time" at bounding box center [1173, 140] width 86 height 27
type input "07:30"
click at [1173, 174] on input "End Time" at bounding box center [1173, 176] width 86 height 27
click at [1167, 175] on input "18:30" at bounding box center [1173, 176] width 86 height 27
click at [1165, 174] on input "18:30" at bounding box center [1173, 176] width 86 height 27
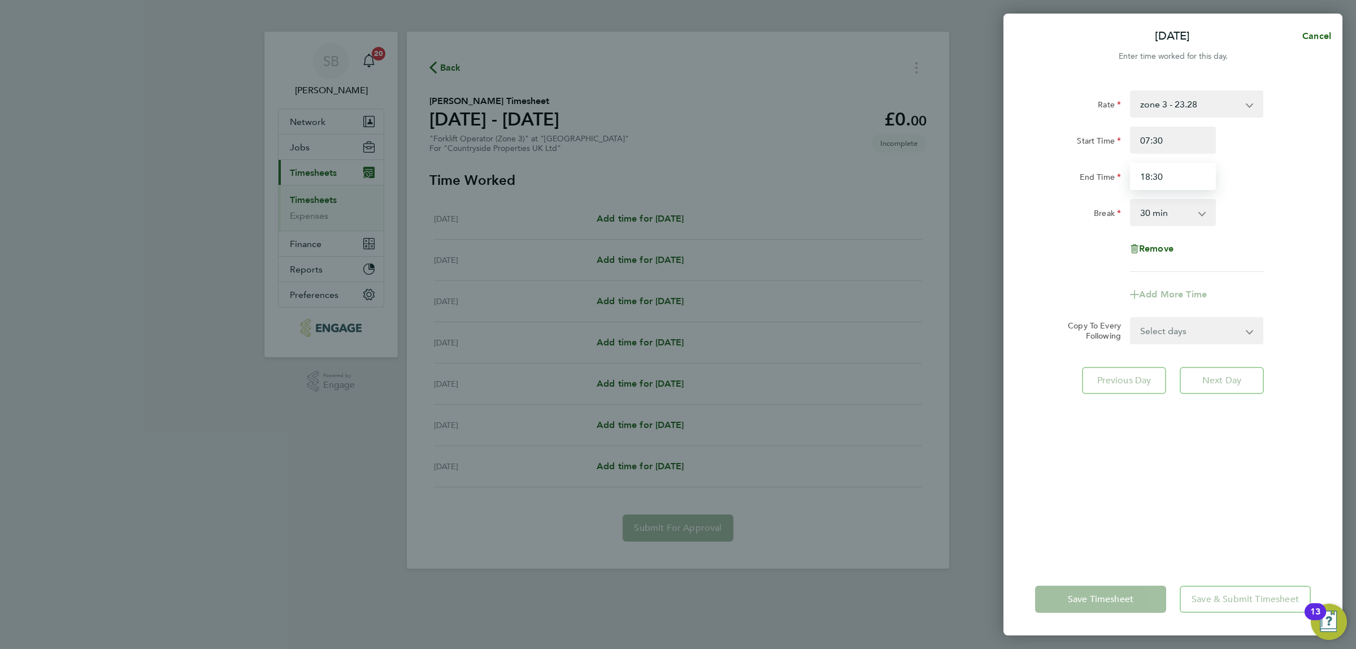
click at [1148, 176] on input "18:30" at bounding box center [1173, 176] width 86 height 27
type input "17:30"
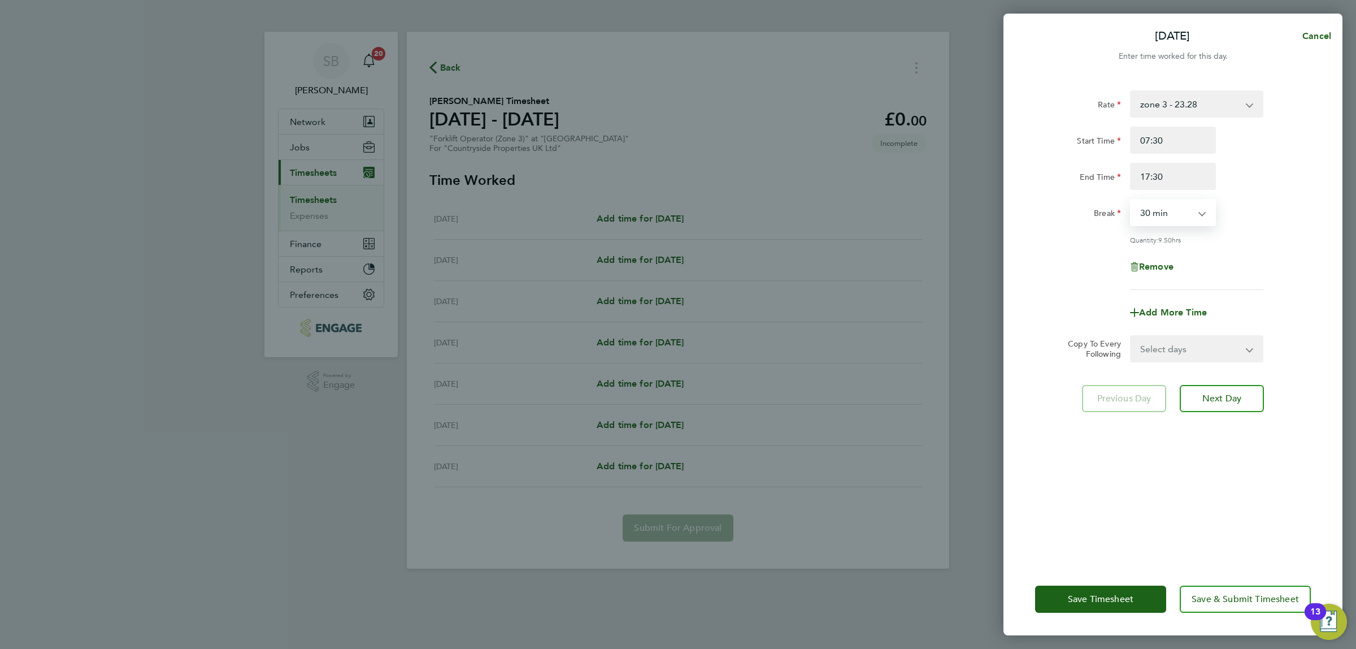
click at [1177, 219] on select "0 min 15 min 30 min 45 min 60 min 75 min 90 min" at bounding box center [1166, 212] width 70 height 25
select select "60"
click at [1131, 200] on select "0 min 15 min 30 min 45 min 60 min 75 min 90 min" at bounding box center [1166, 212] width 70 height 25
click at [1187, 352] on select "Select days Day Weekday (Mon-Fri) Weekend (Sat-Sun) [DATE] [DATE] [DATE] [DATE]…" at bounding box center [1190, 348] width 119 height 25
select select "WEEKDAY"
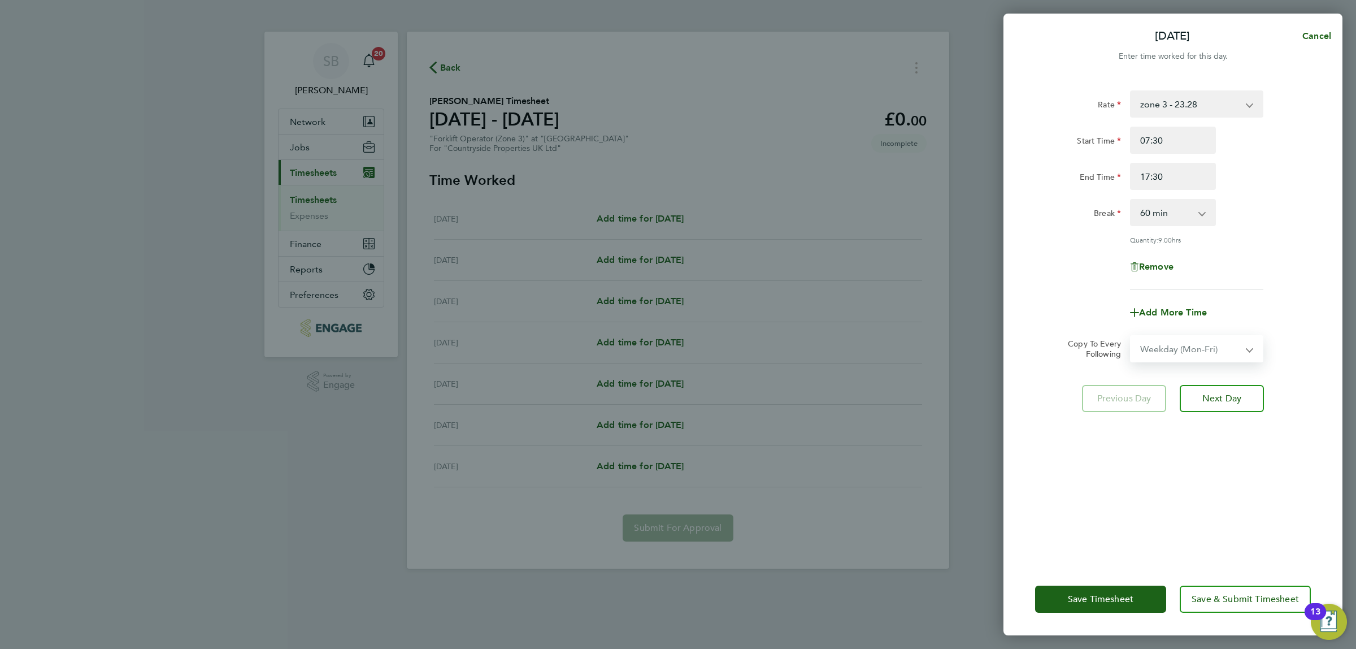
click at [1131, 336] on select "Select days Day Weekday (Mon-Fri) Weekend (Sat-Sun) [DATE] [DATE] [DATE] [DATE]…" at bounding box center [1190, 348] width 119 height 25
select select "[DATE]"
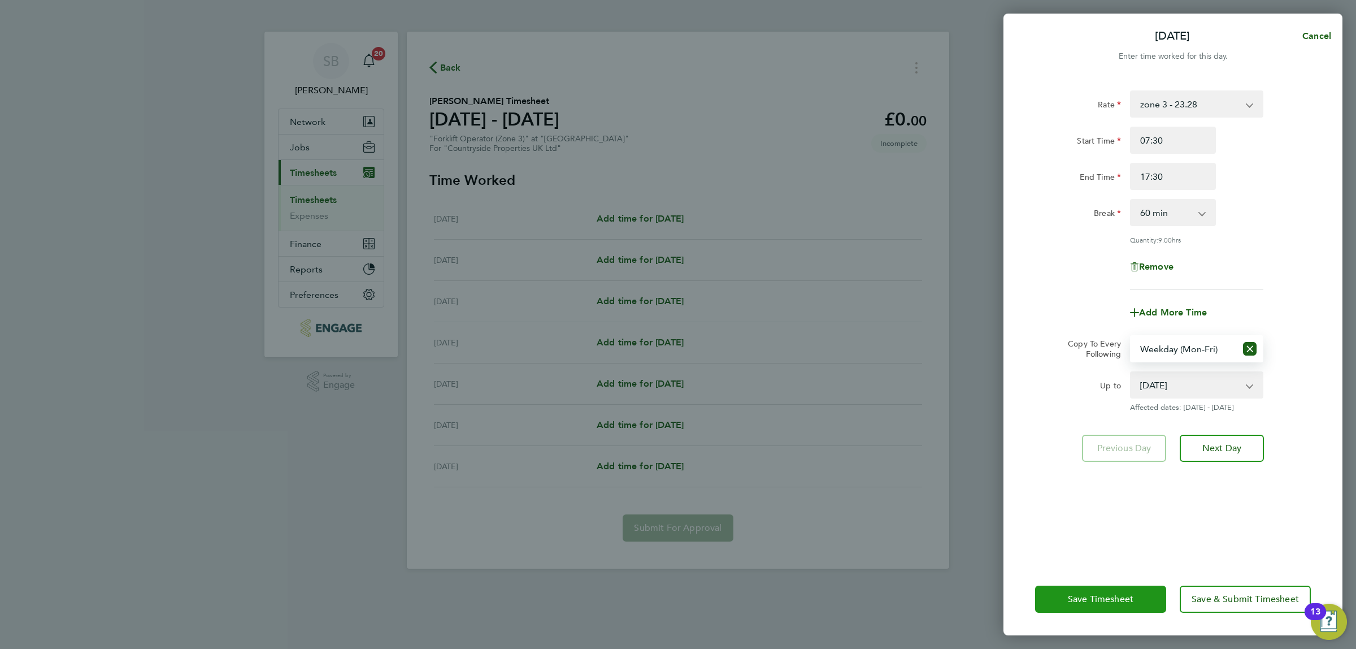
click at [1114, 599] on span "Save Timesheet" at bounding box center [1101, 598] width 66 height 11
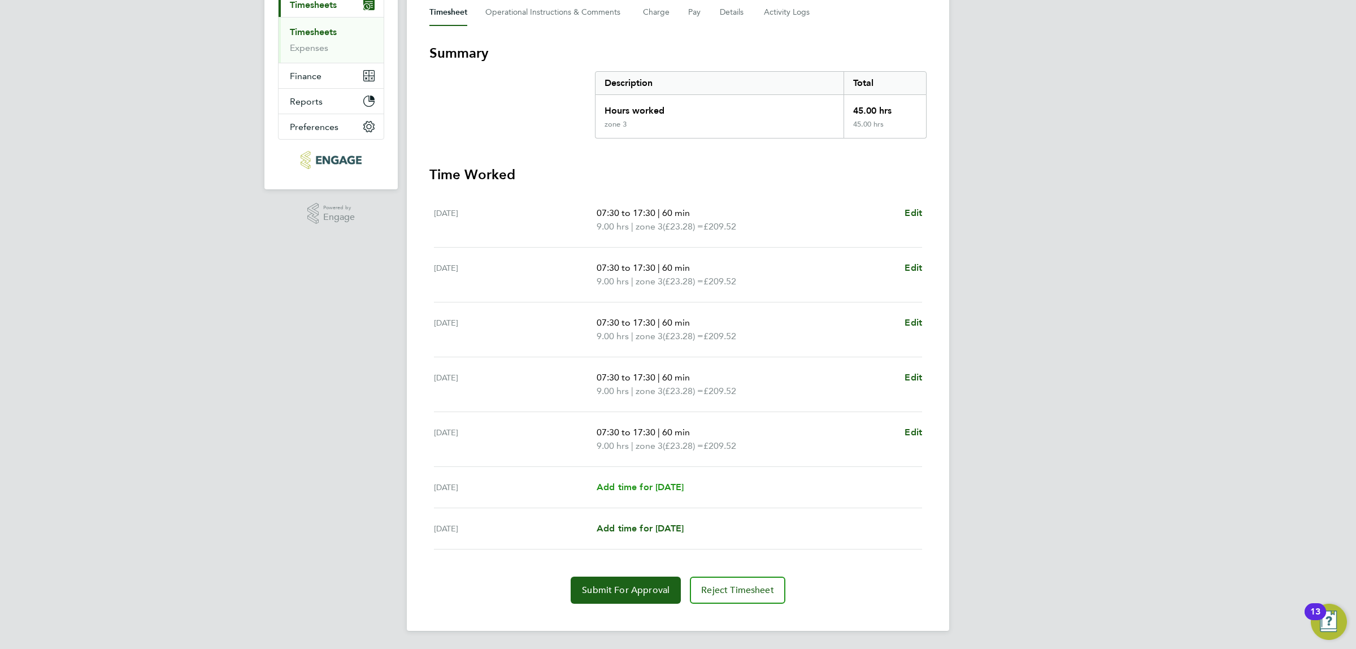
click at [611, 487] on span "Add time for [DATE]" at bounding box center [640, 487] width 87 height 11
select select "30"
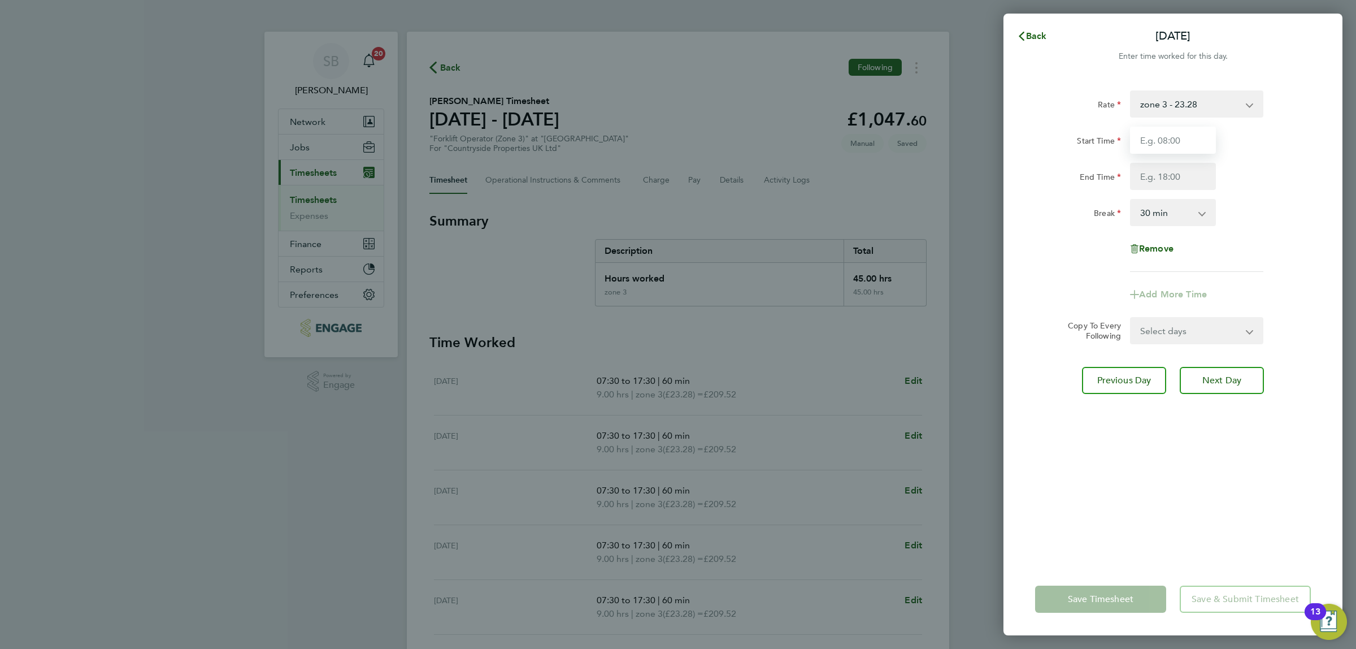
click at [1171, 136] on input "Start Time" at bounding box center [1173, 140] width 86 height 27
type input "07:30"
click at [1188, 178] on input "End Time" at bounding box center [1173, 176] width 86 height 27
type input "14:30"
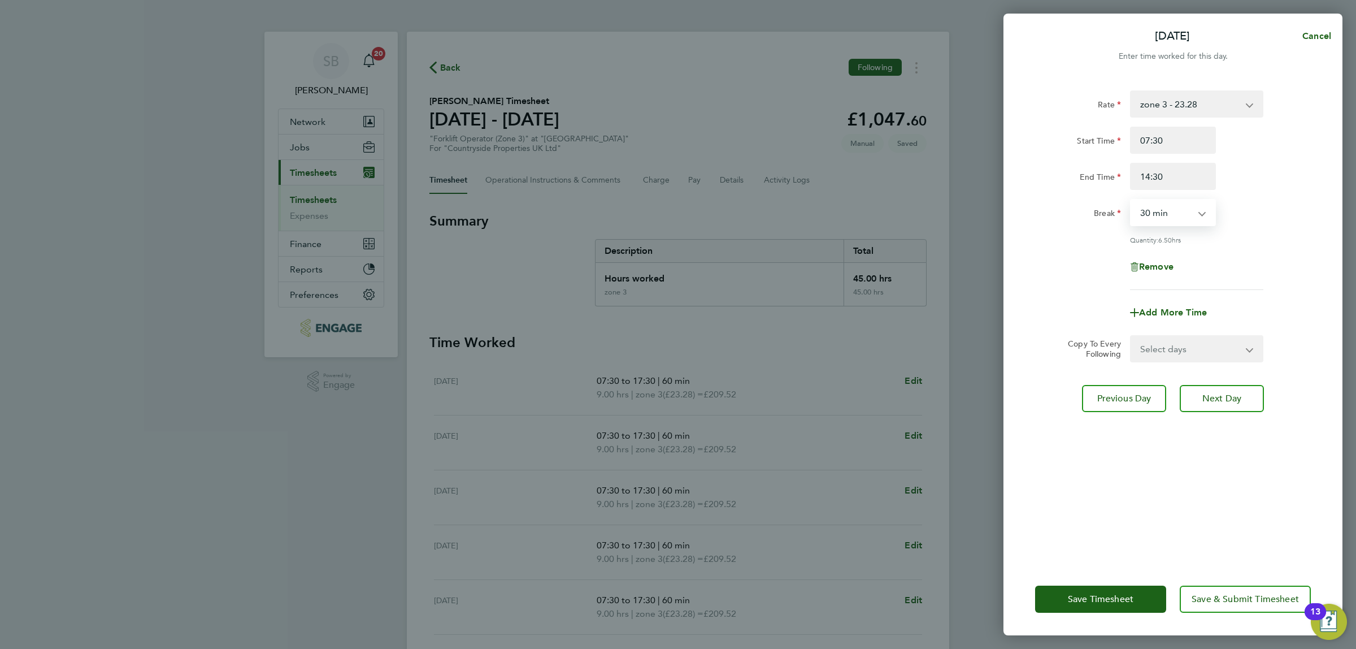
click at [1187, 214] on select "0 min 15 min 30 min 45 min 60 min 75 min 90 min" at bounding box center [1166, 212] width 70 height 25
select select "60"
click at [1131, 200] on select "0 min 15 min 30 min 45 min 60 min 75 min 90 min" at bounding box center [1166, 212] width 70 height 25
click at [1105, 591] on button "Save Timesheet" at bounding box center [1100, 598] width 131 height 27
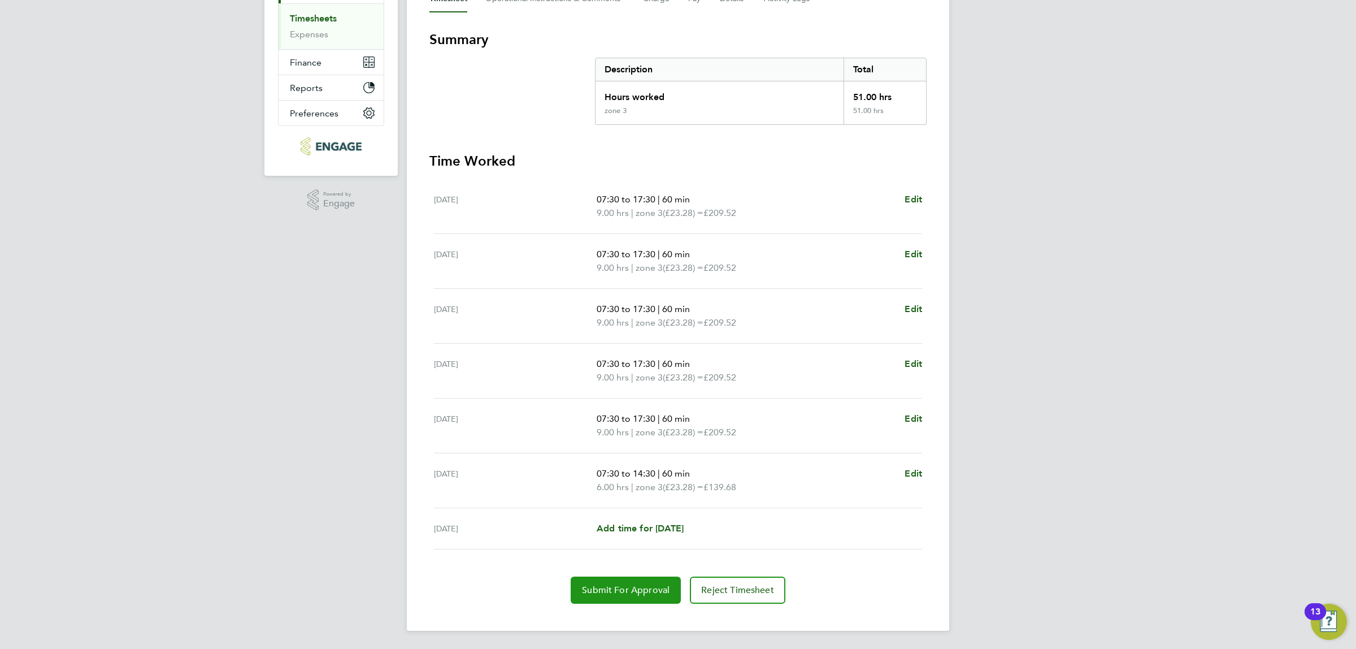
click at [616, 588] on span "Submit For Approval" at bounding box center [626, 589] width 88 height 11
drag, startPoint x: 585, startPoint y: 298, endPoint x: 303, endPoint y: 343, distance: 286.2
click at [303, 343] on div "SB [PERSON_NAME] Notifications 20 Applications: Network Team Members Businesses…" at bounding box center [678, 234] width 1356 height 830
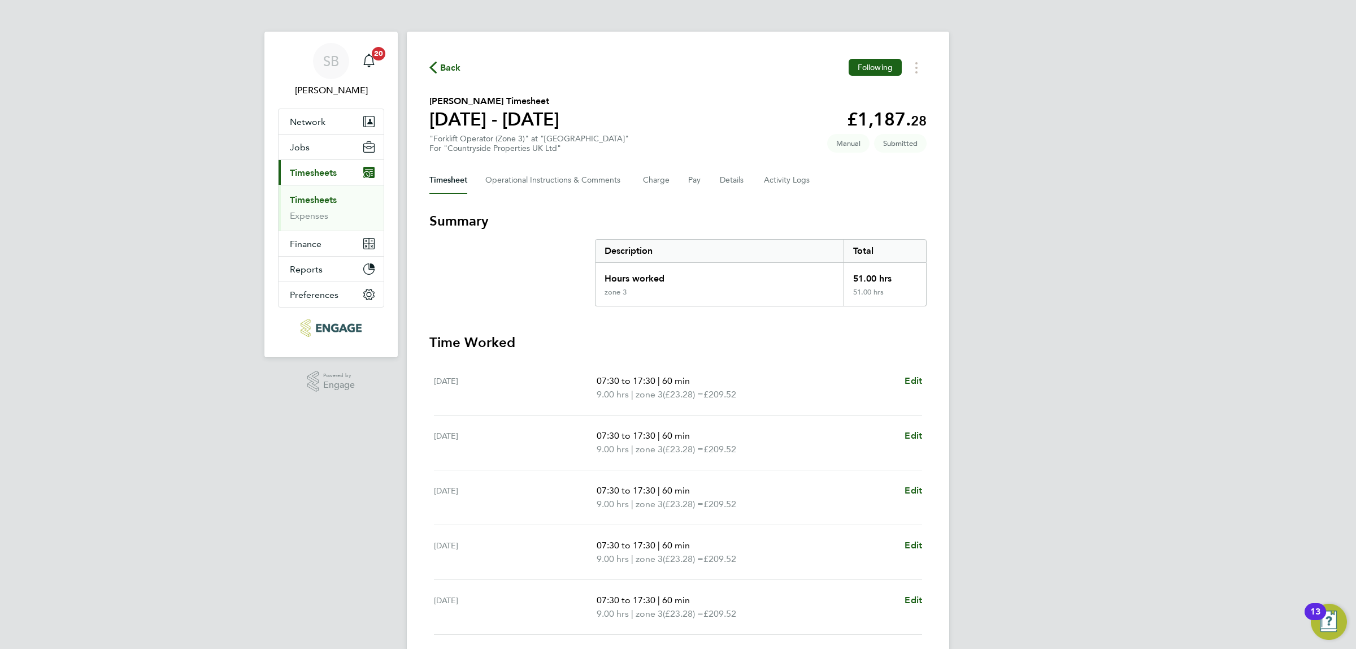
click at [325, 199] on link "Timesheets" at bounding box center [313, 199] width 47 height 11
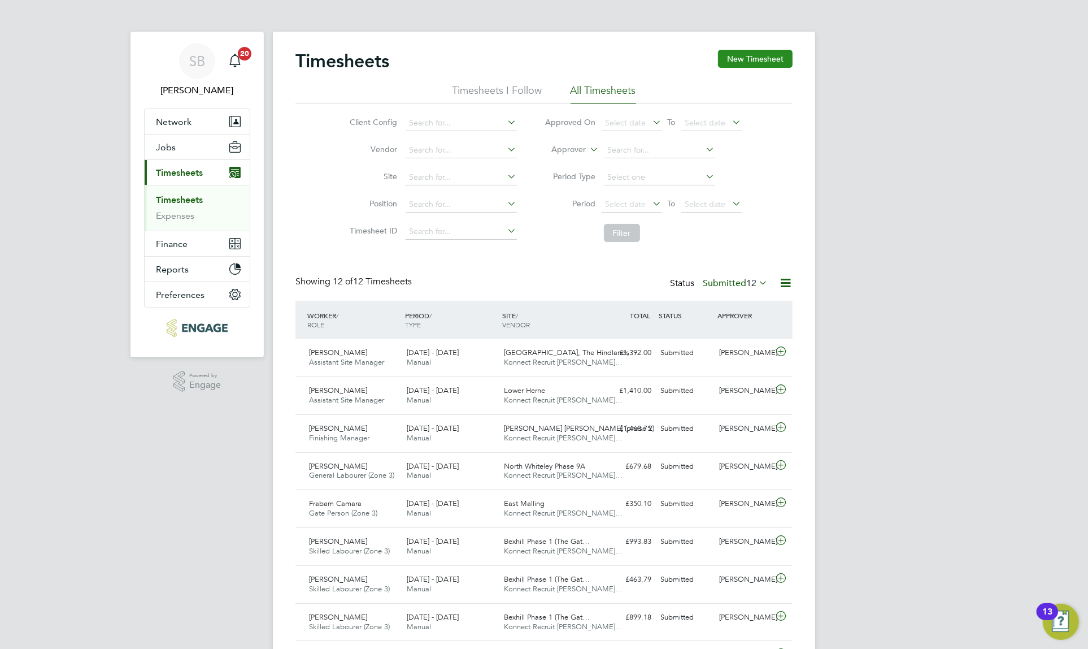
click at [741, 60] on button "New Timesheet" at bounding box center [755, 59] width 75 height 18
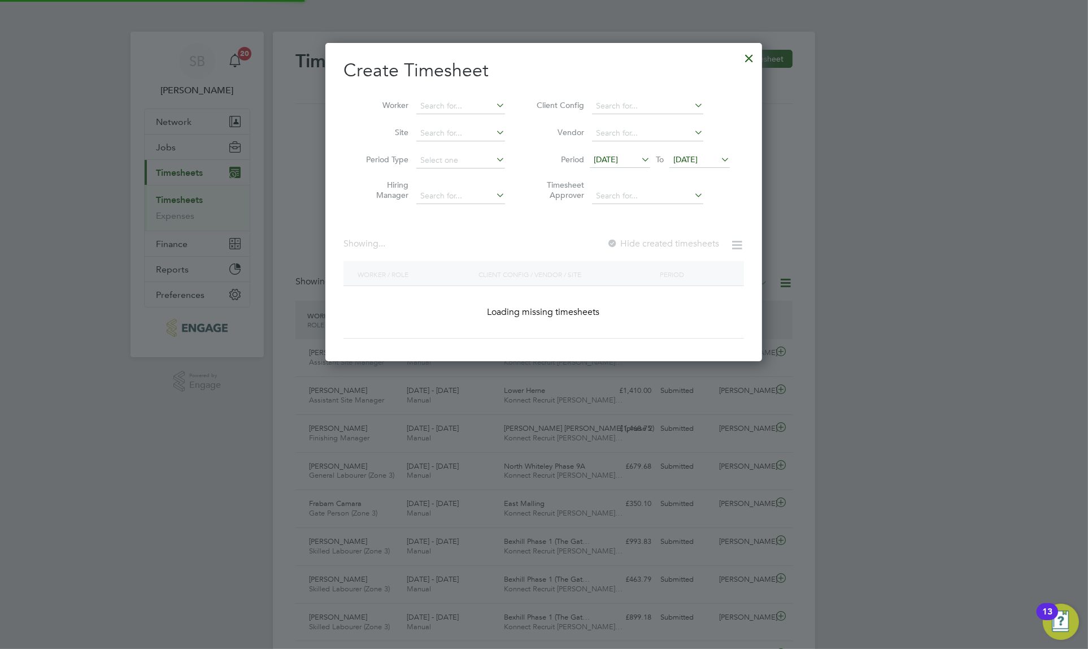
scroll to position [1047, 437]
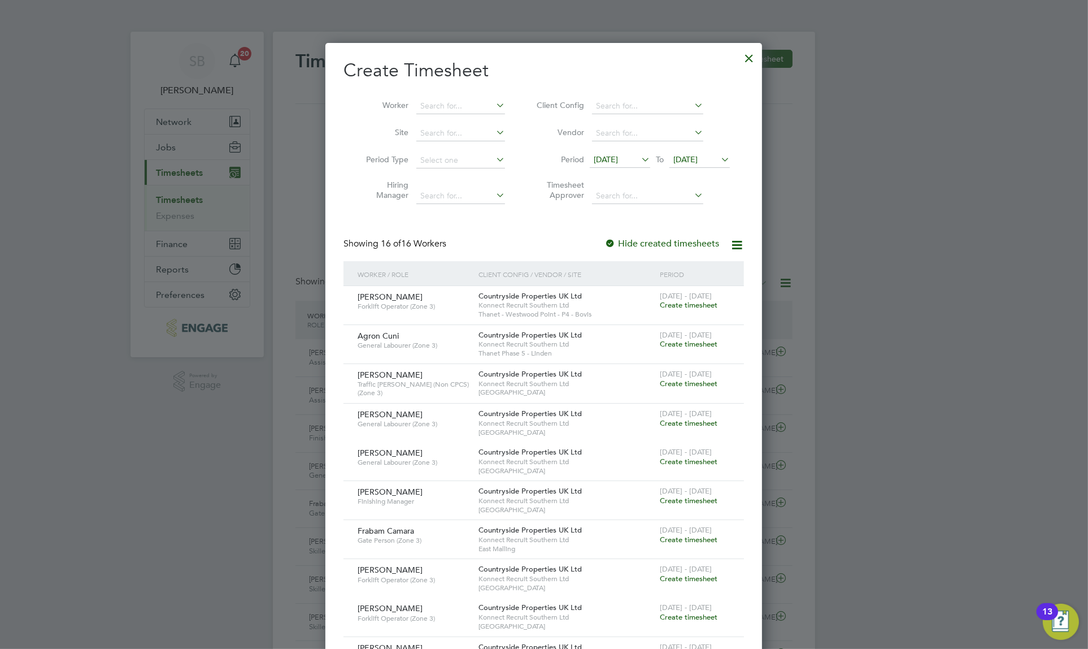
click at [609, 162] on span "[DATE]" at bounding box center [606, 159] width 24 height 10
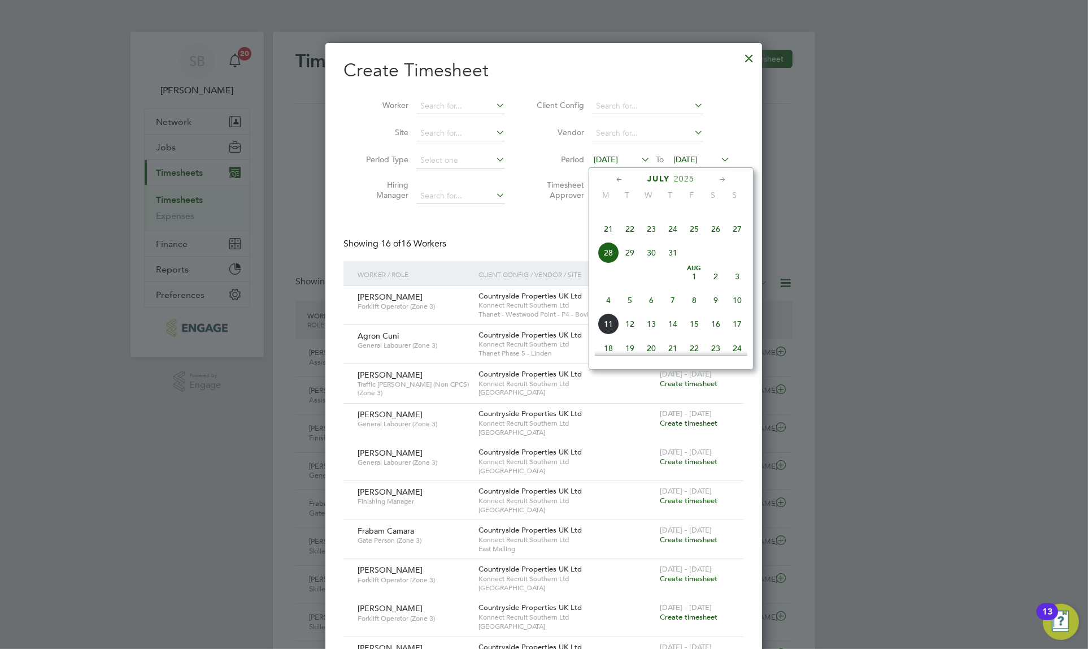
click at [608, 311] on span "4" at bounding box center [608, 299] width 21 height 21
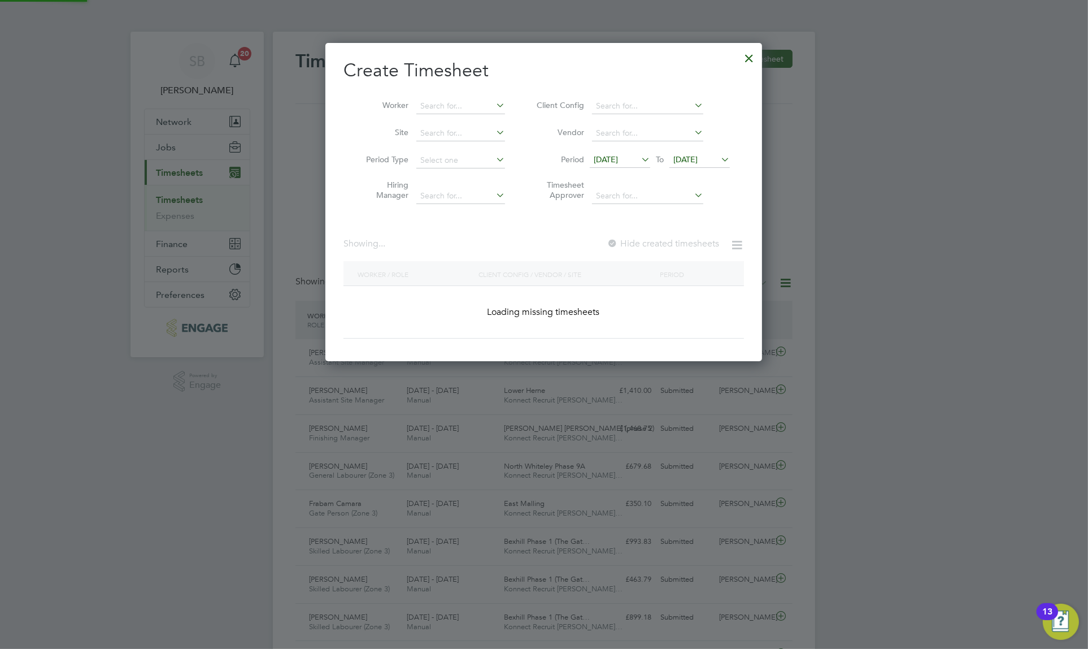
scroll to position [814, 437]
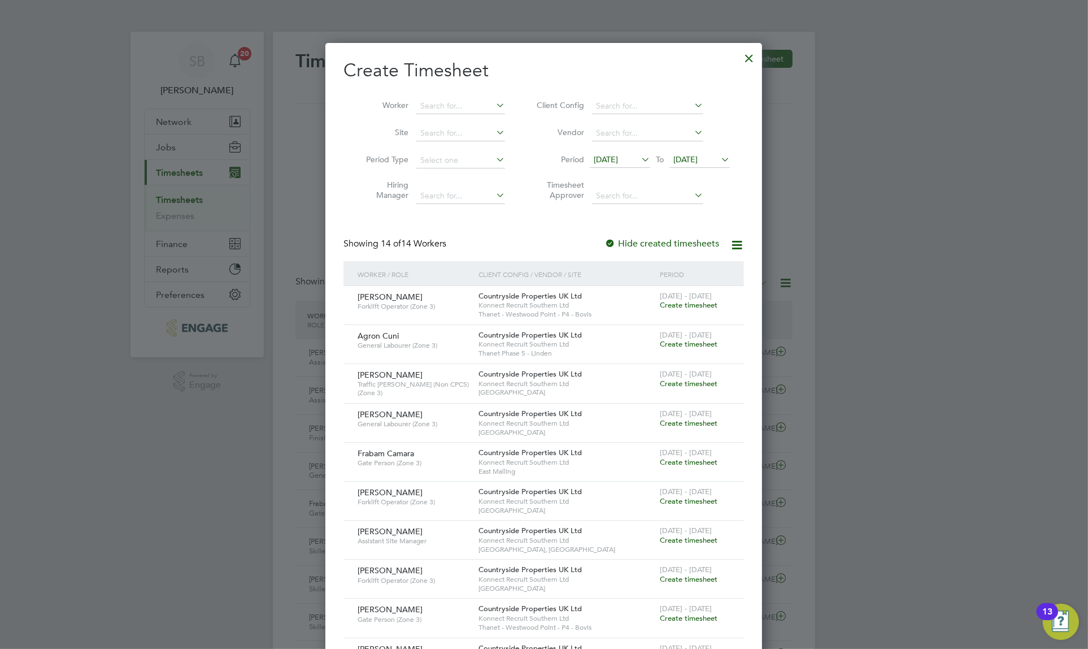
click at [667, 381] on span "Create timesheet" at bounding box center [689, 384] width 58 height 10
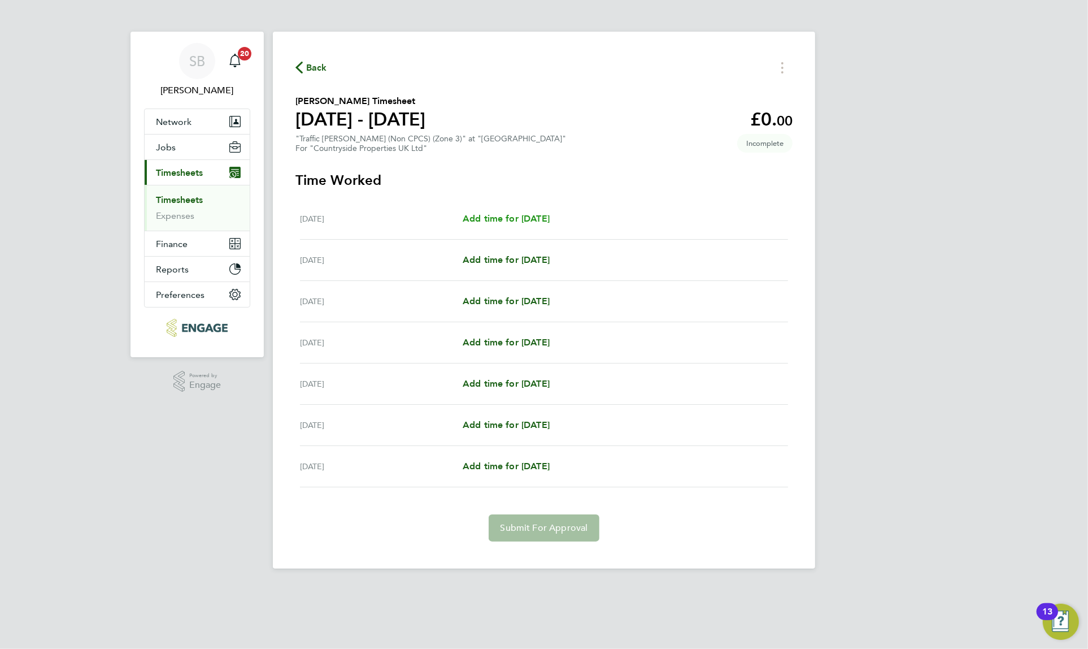
click at [475, 218] on span "Add time for [DATE]" at bounding box center [506, 218] width 87 height 11
select select "30"
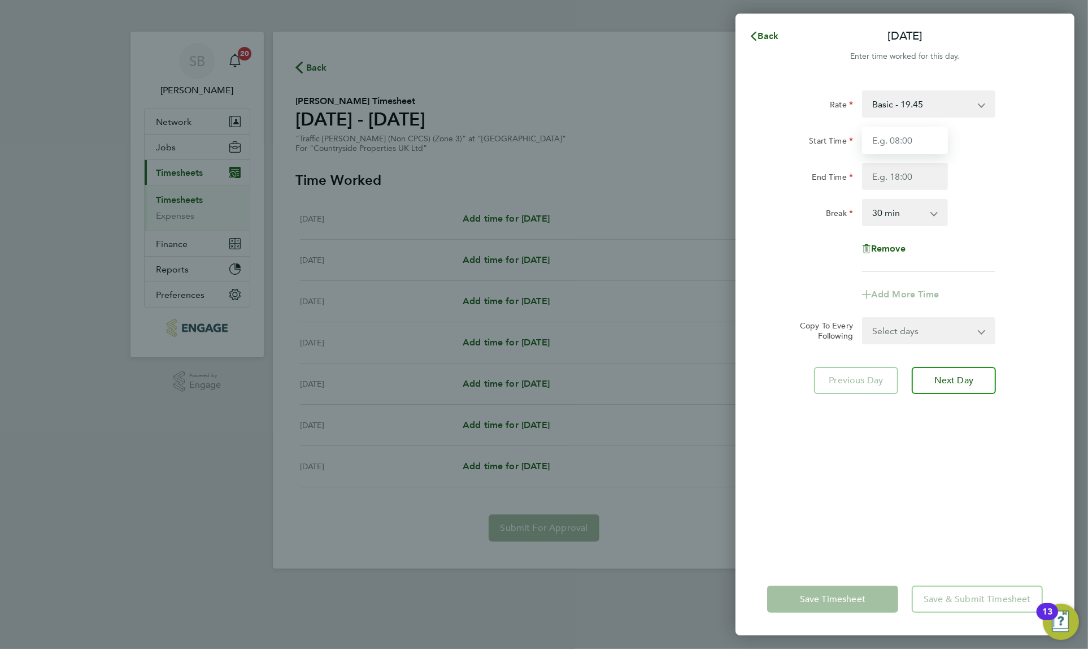
click at [891, 135] on input "Start Time" at bounding box center [905, 140] width 86 height 27
type input "07:30"
click at [905, 176] on input "End Time" at bounding box center [905, 176] width 86 height 27
type input "17:30"
click at [894, 210] on select "0 min 15 min 30 min 45 min 60 min 75 min 90 min" at bounding box center [899, 212] width 70 height 25
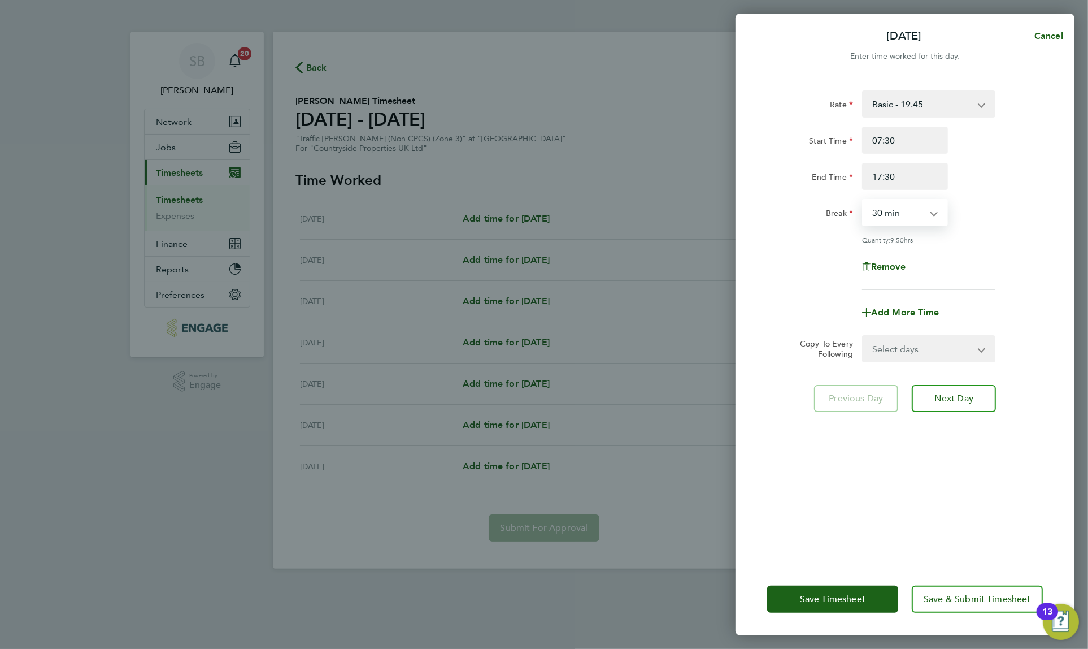
select select "60"
click at [864, 200] on select "0 min 15 min 30 min 45 min 60 min 75 min 90 min" at bounding box center [899, 212] width 70 height 25
click at [899, 356] on select "Select days Day Weekday (Mon-Fri) Weekend (Sat-Sun) [DATE] [DATE] [DATE] [DATE]…" at bounding box center [923, 348] width 119 height 25
select select "WEEKDAY"
click at [864, 336] on select "Select days Day Weekday (Mon-Fri) Weekend (Sat-Sun) [DATE] [DATE] [DATE] [DATE]…" at bounding box center [923, 348] width 119 height 25
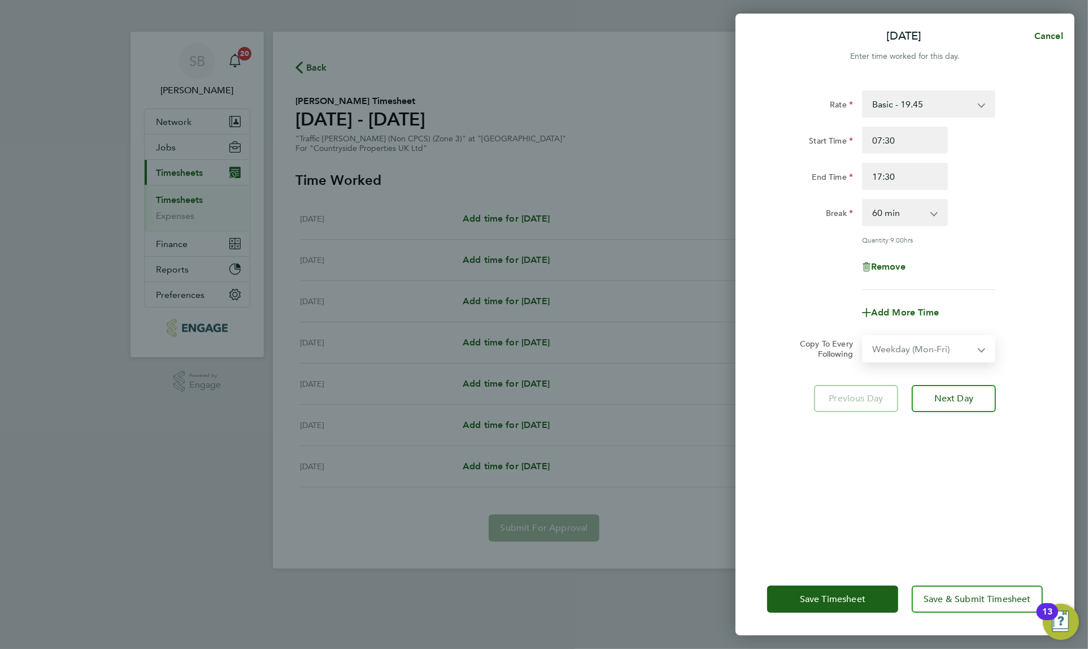
select select "[DATE]"
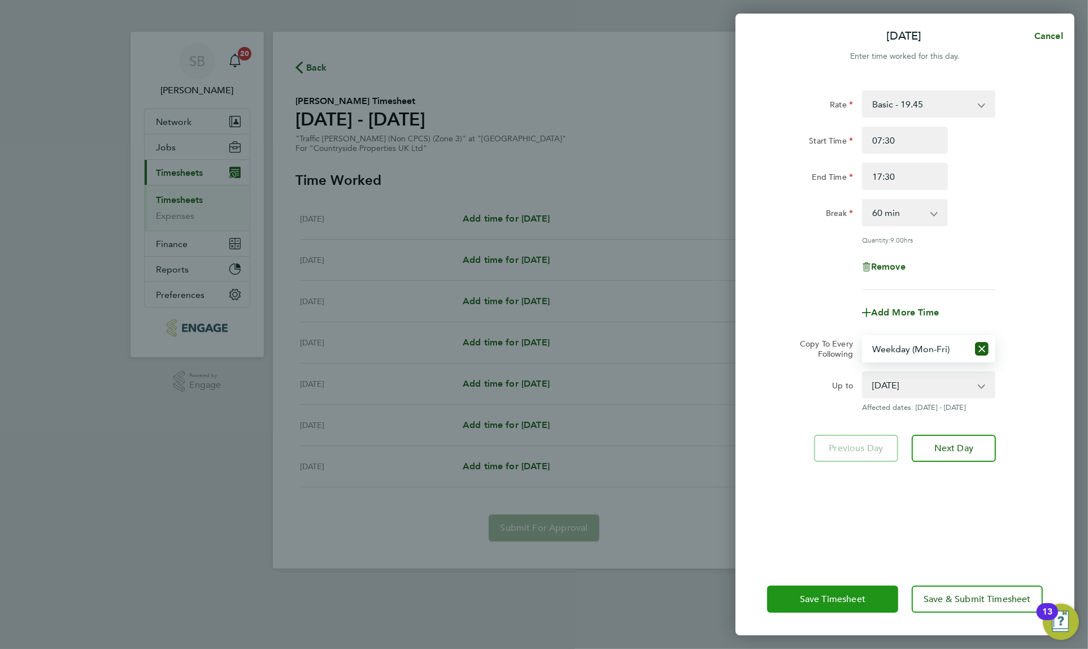
click at [817, 602] on span "Save Timesheet" at bounding box center [833, 598] width 66 height 11
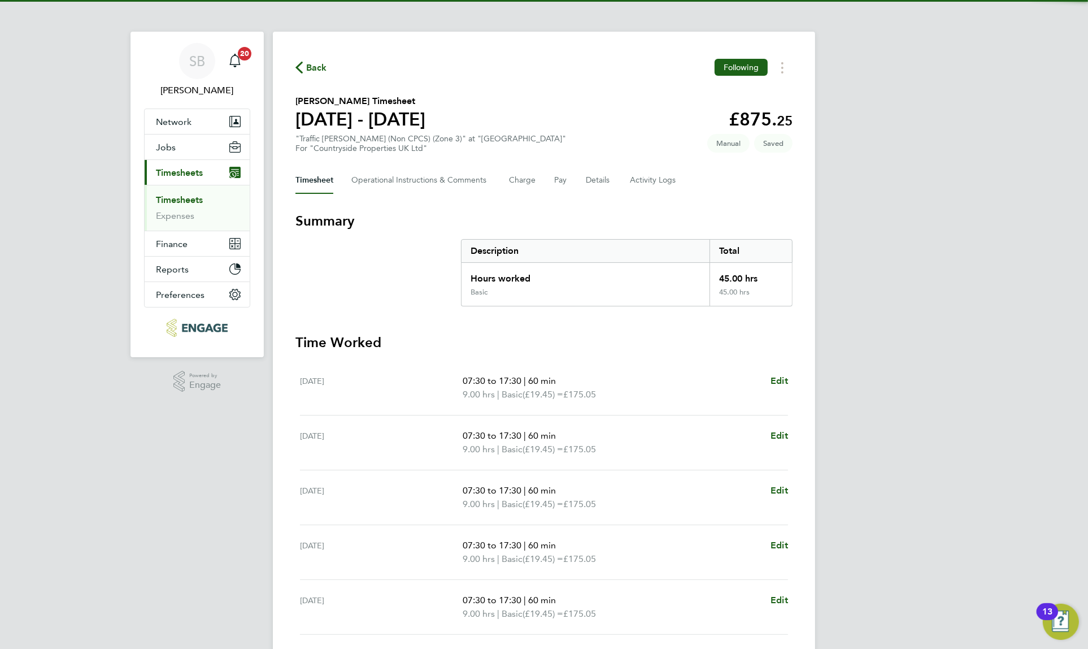
scroll to position [168, 0]
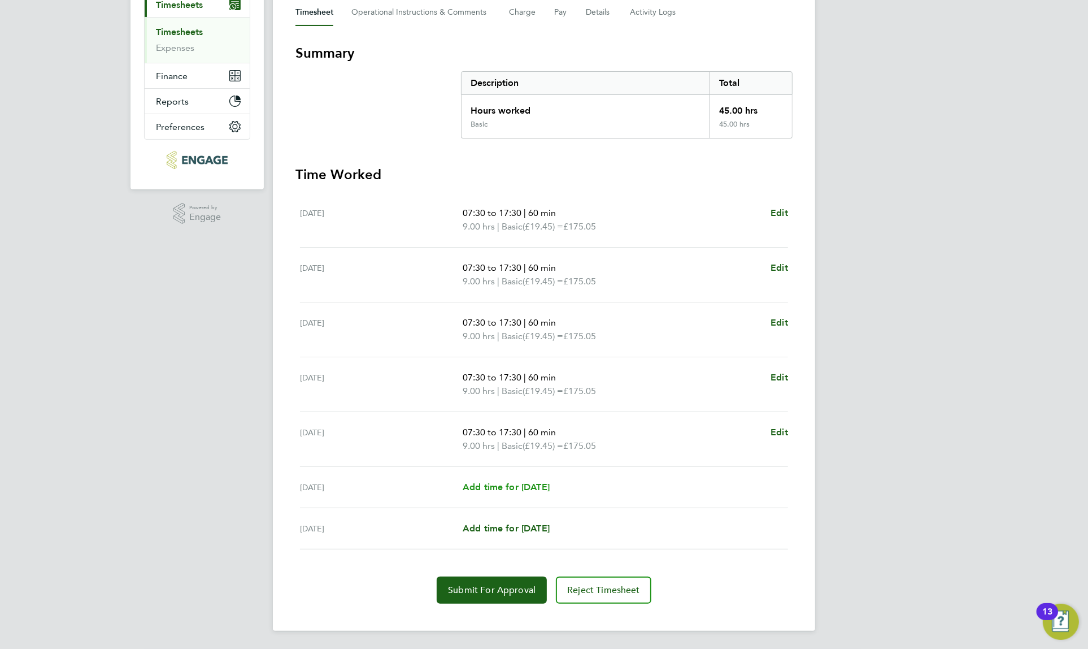
click at [491, 485] on span "Add time for [DATE]" at bounding box center [506, 487] width 87 height 11
select select "30"
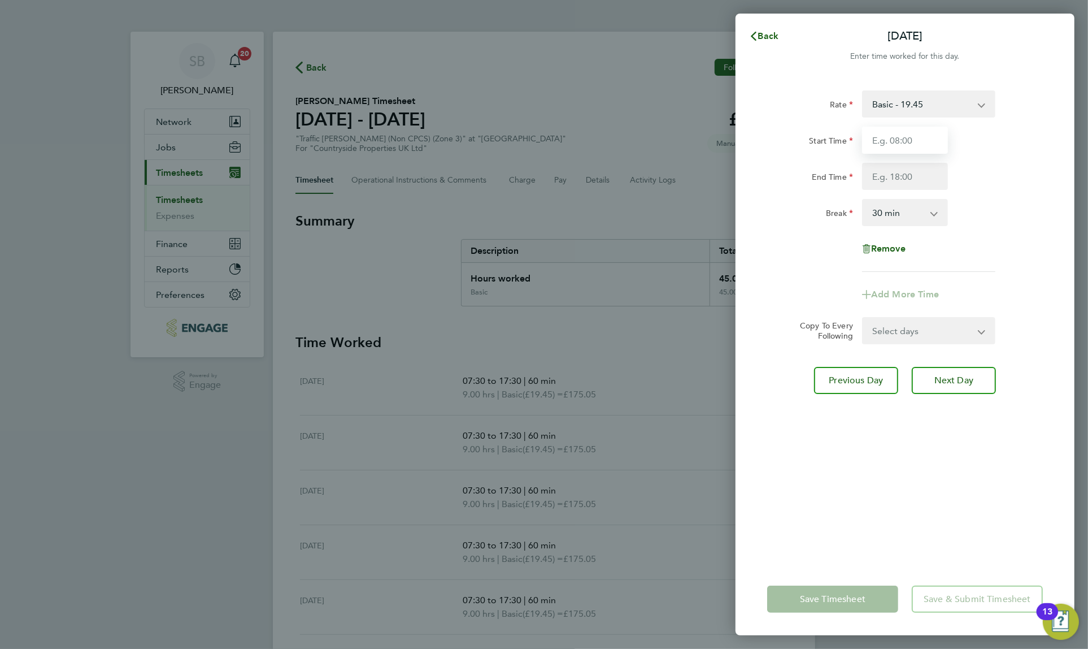
click at [903, 146] on input "Start Time" at bounding box center [905, 140] width 86 height 27
type input "07:30"
click at [900, 172] on input "End Time" at bounding box center [905, 176] width 86 height 27
type input "14:30"
click at [902, 215] on select "0 min 15 min 30 min 45 min 60 min 75 min 90 min" at bounding box center [899, 212] width 70 height 25
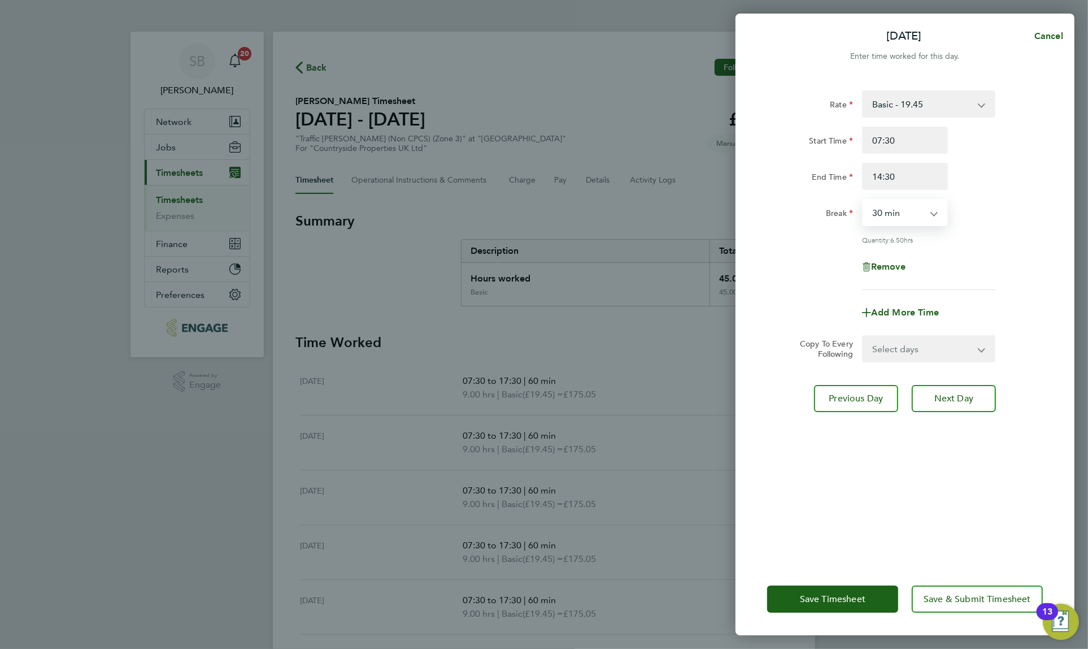
select select "60"
click at [864, 200] on select "0 min 15 min 30 min 45 min 60 min 75 min 90 min" at bounding box center [899, 212] width 70 height 25
click at [844, 591] on button "Save Timesheet" at bounding box center [832, 598] width 131 height 27
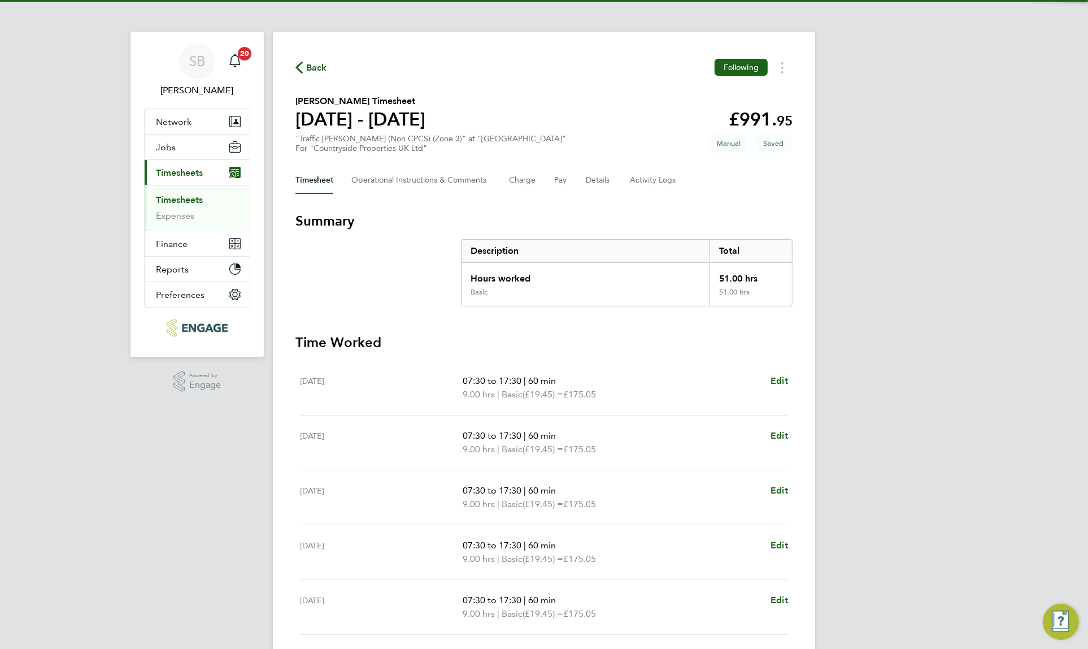
scroll to position [182, 0]
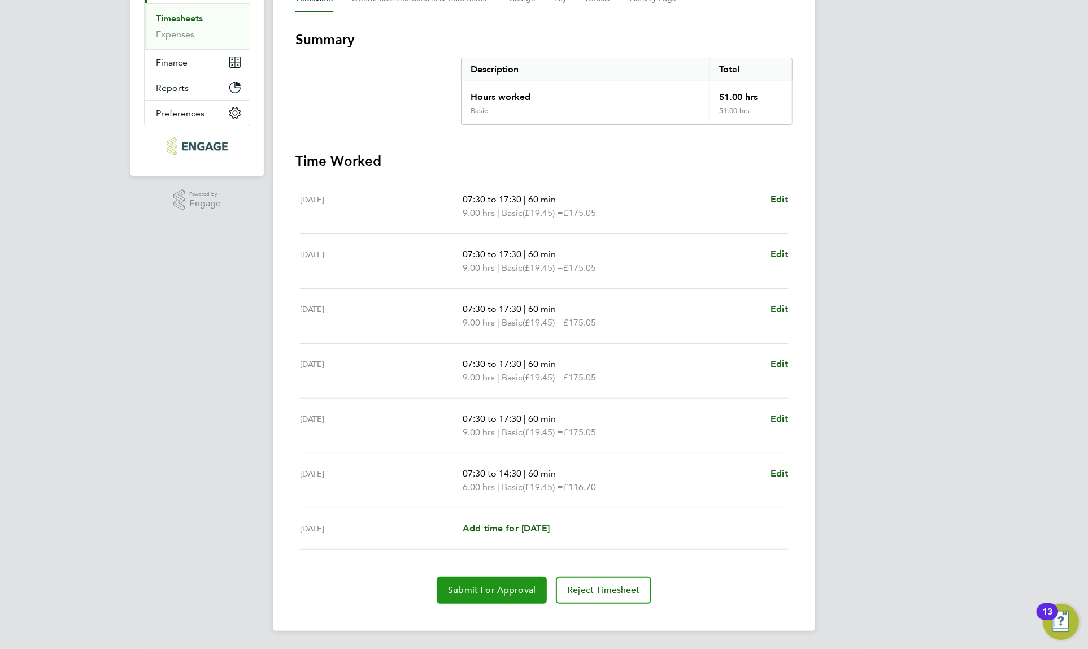
click at [461, 588] on span "Submit For Approval" at bounding box center [492, 589] width 88 height 11
